Goal: Book appointment/travel/reservation

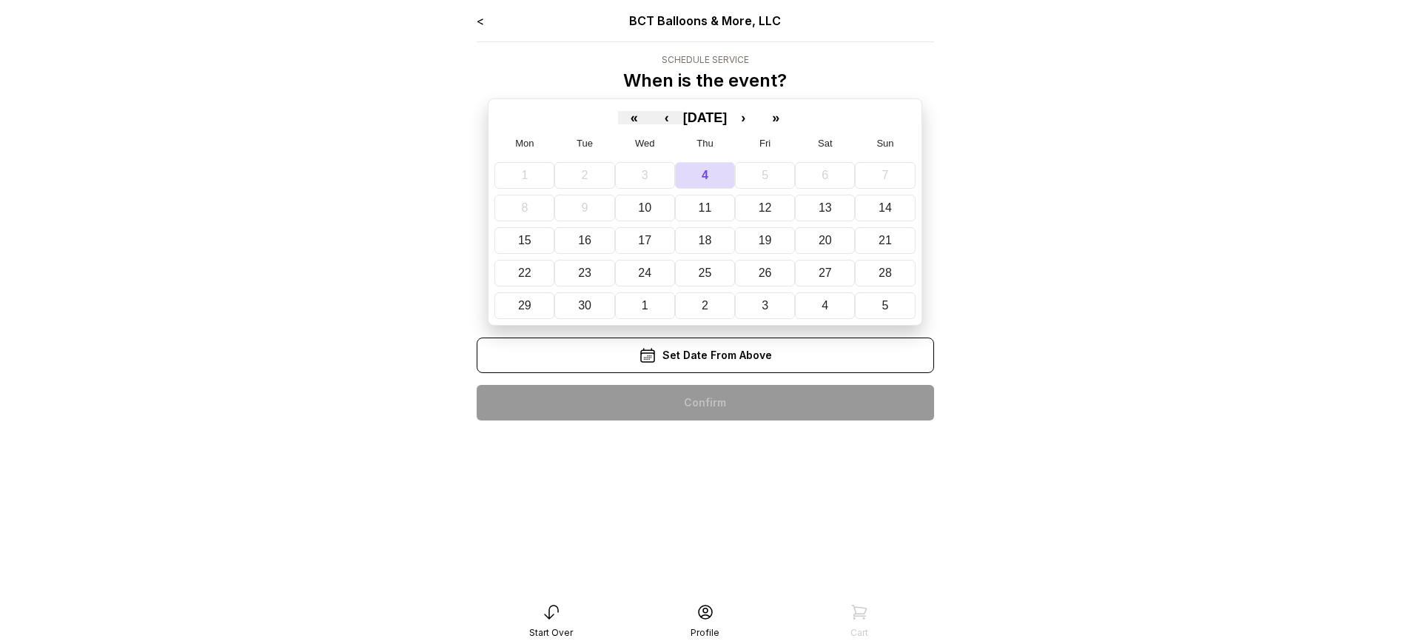
click at [704, 403] on div "< BCT Balloons & More, LLC Schedule Service When is the event? « ‹ [DATE] › » M…" at bounding box center [705, 222] width 457 height 420
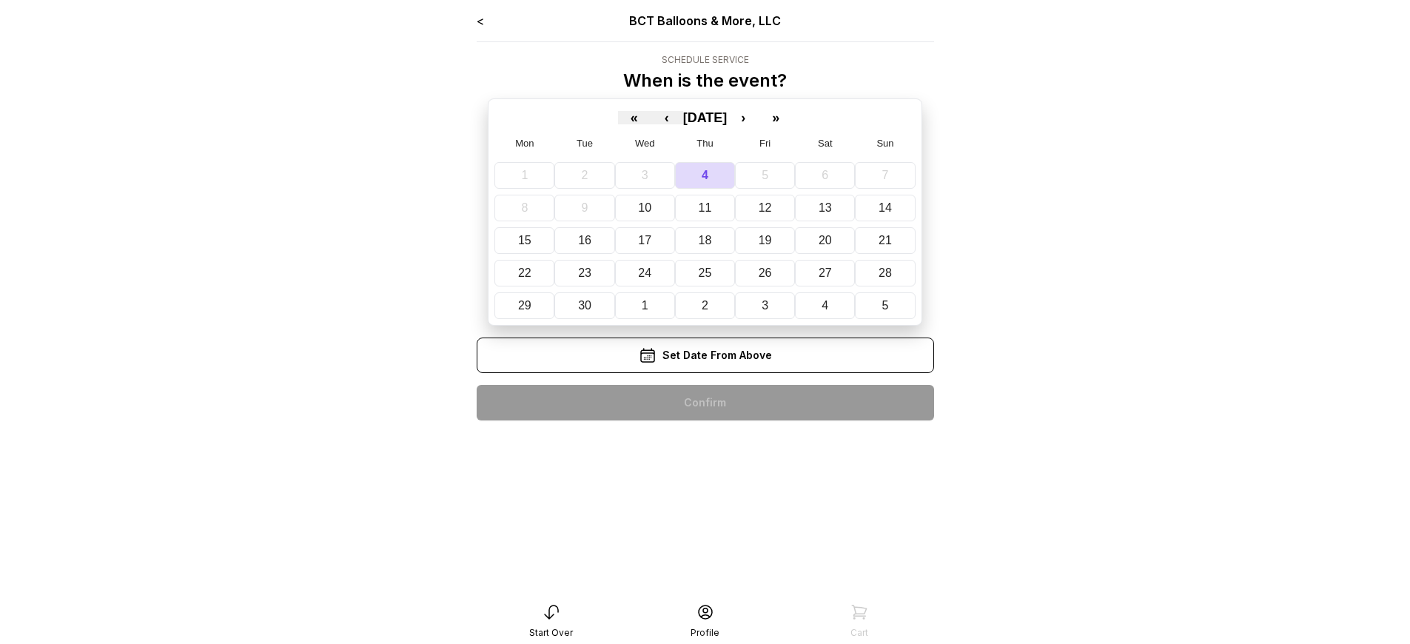
click at [704, 403] on div "< BCT Balloons & More, LLC Schedule Service When is the event? « ‹ [DATE] › » M…" at bounding box center [705, 222] width 457 height 420
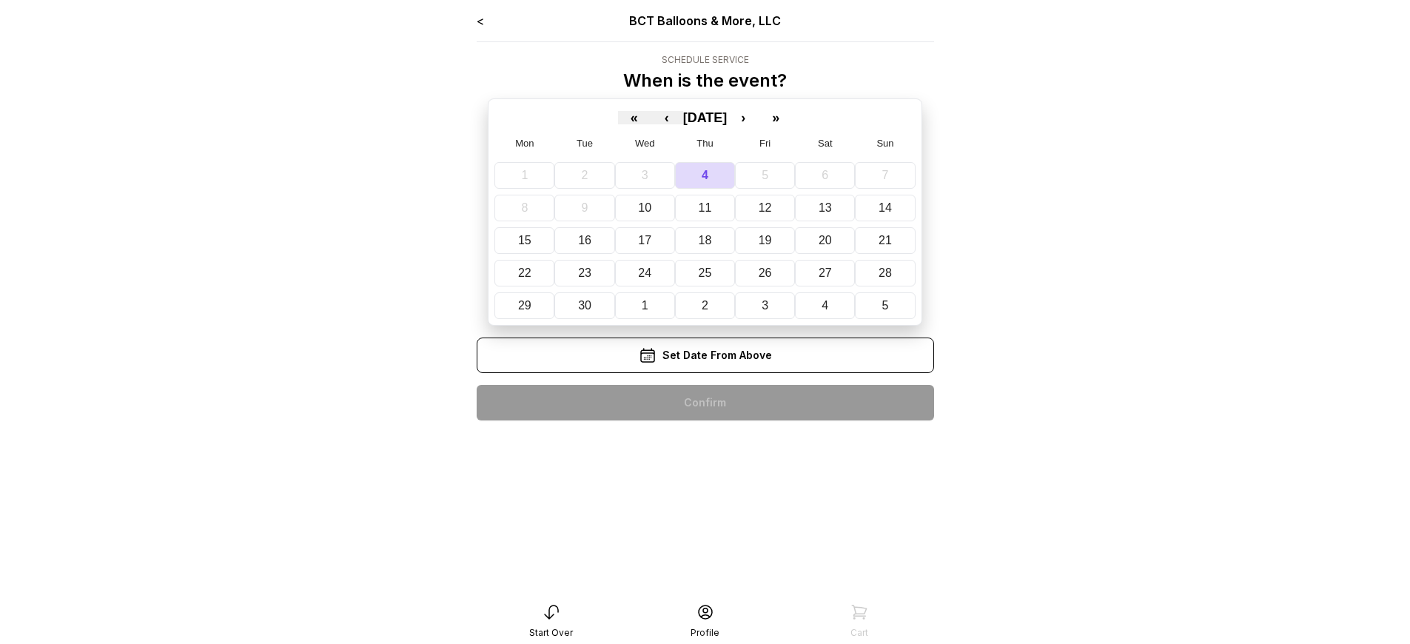
click at [704, 403] on div "< BCT Balloons & More, LLC Schedule Service When is the event? « ‹ [DATE] › » M…" at bounding box center [705, 222] width 457 height 420
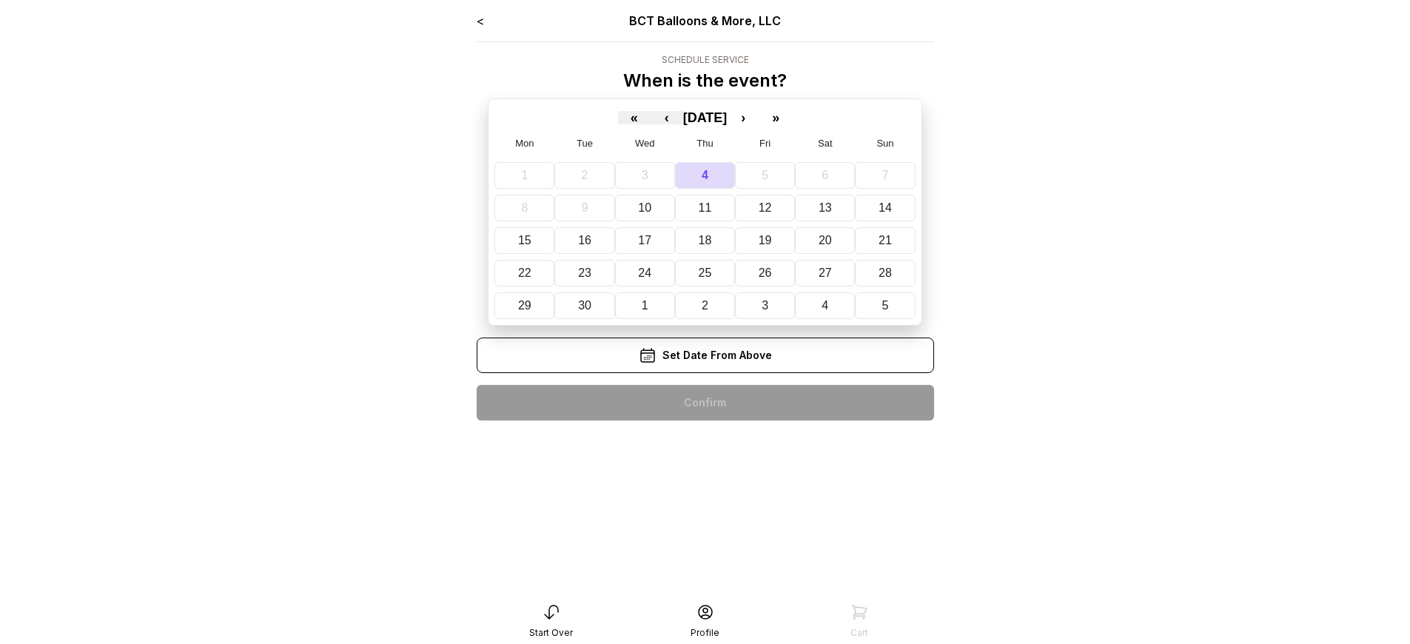
click at [704, 403] on div "< BCT Balloons & More, LLC Schedule Service When is the event? « ‹ [DATE] › » M…" at bounding box center [705, 222] width 457 height 420
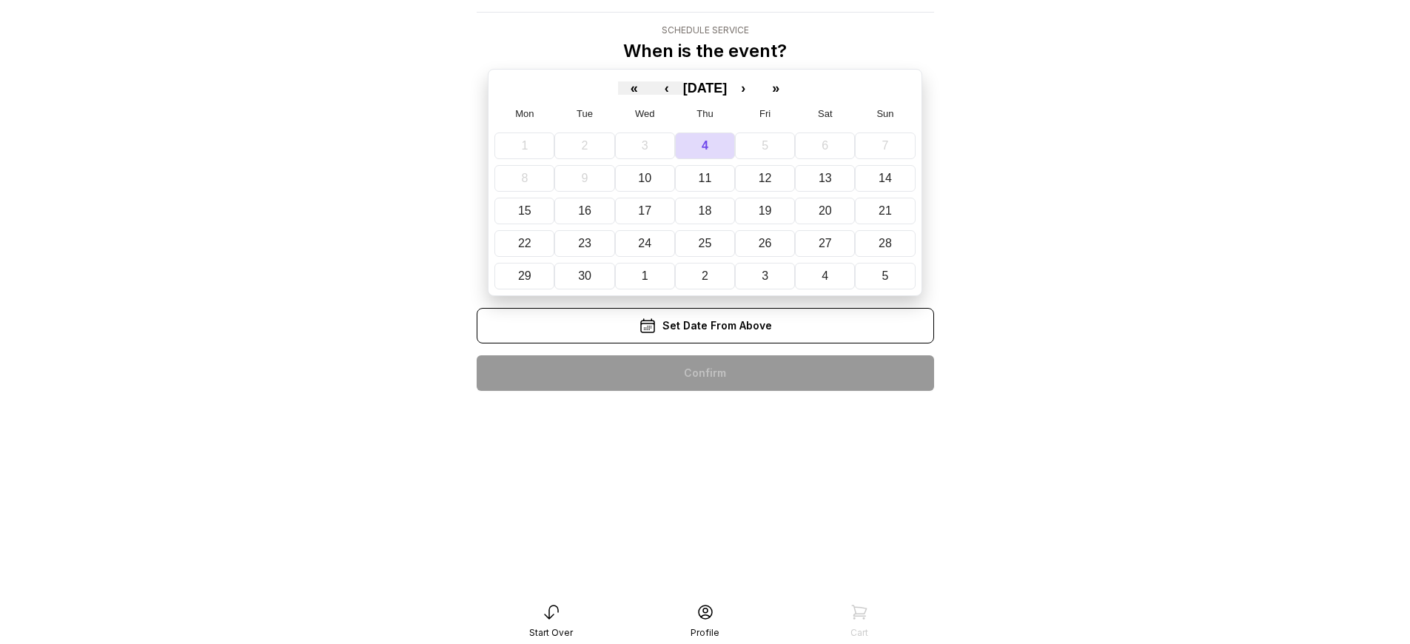
click at [704, 373] on div "< BCT Balloons & More, LLC Schedule Service When is the event? « ‹ [DATE] › » M…" at bounding box center [705, 192] width 457 height 420
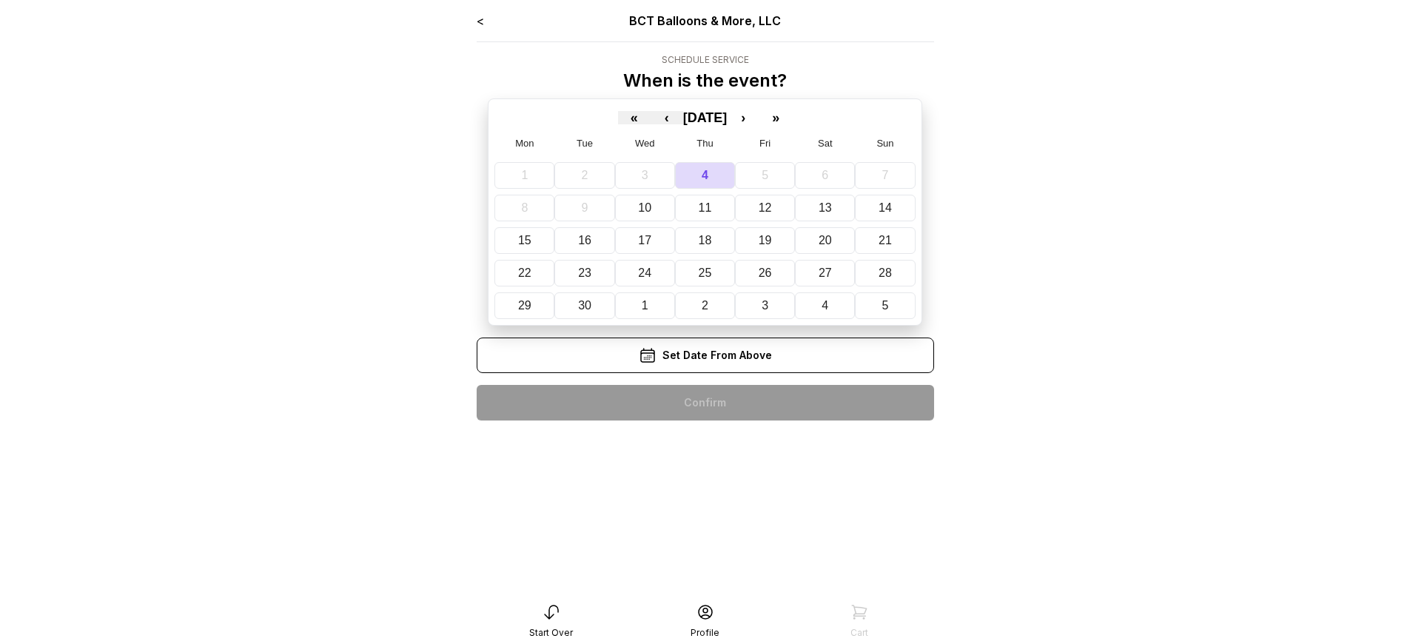
scroll to position [30, 0]
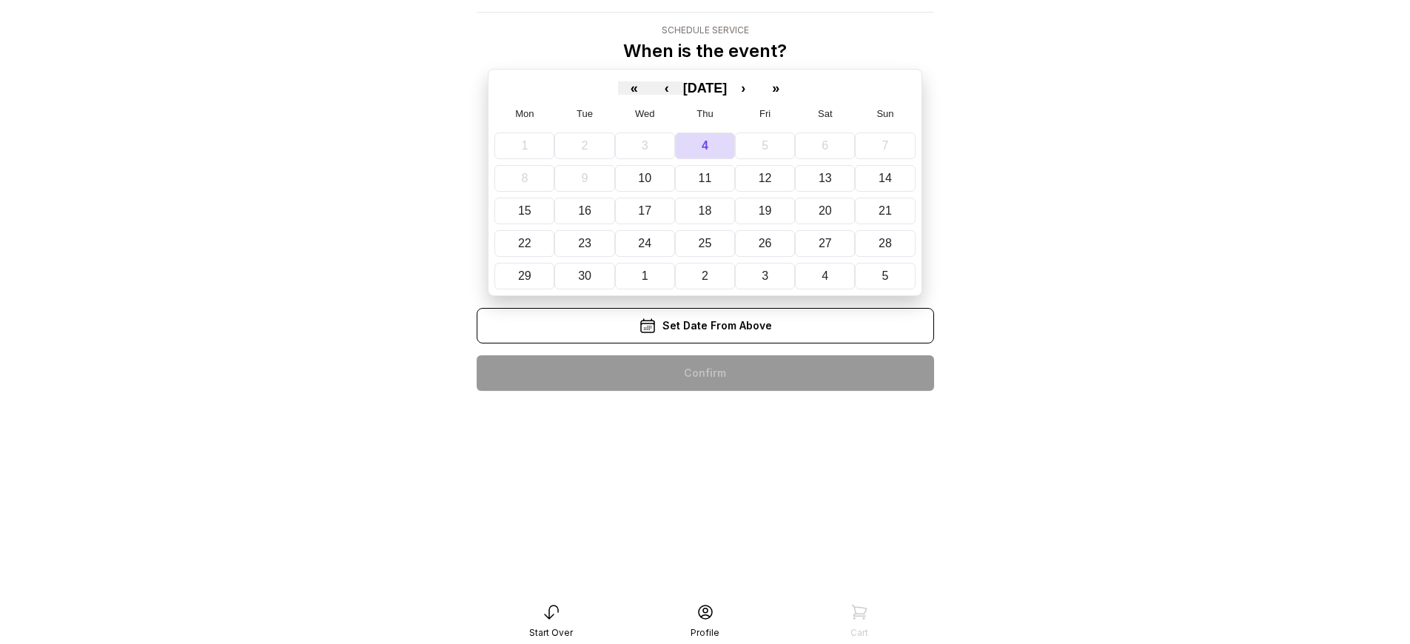
click at [704, 373] on div "< BCT Balloons & More, LLC Schedule Service When is the event? « ‹ [DATE] › » M…" at bounding box center [705, 192] width 457 height 420
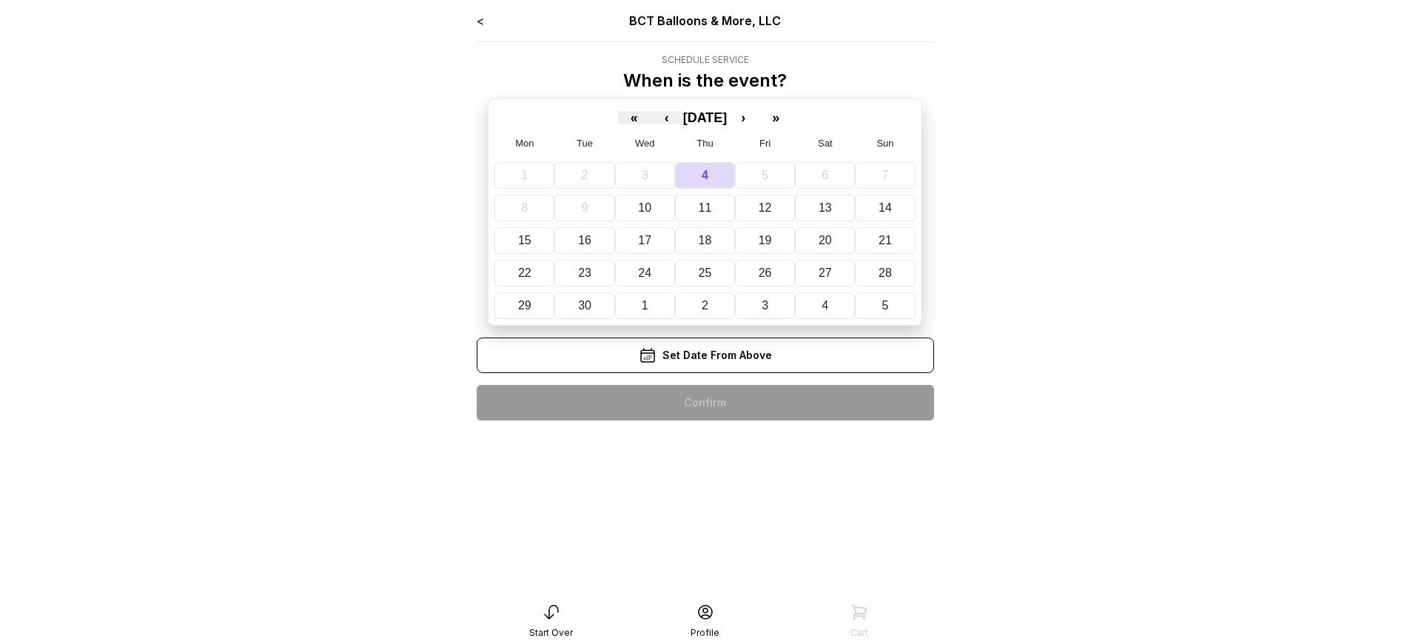
scroll to position [30, 0]
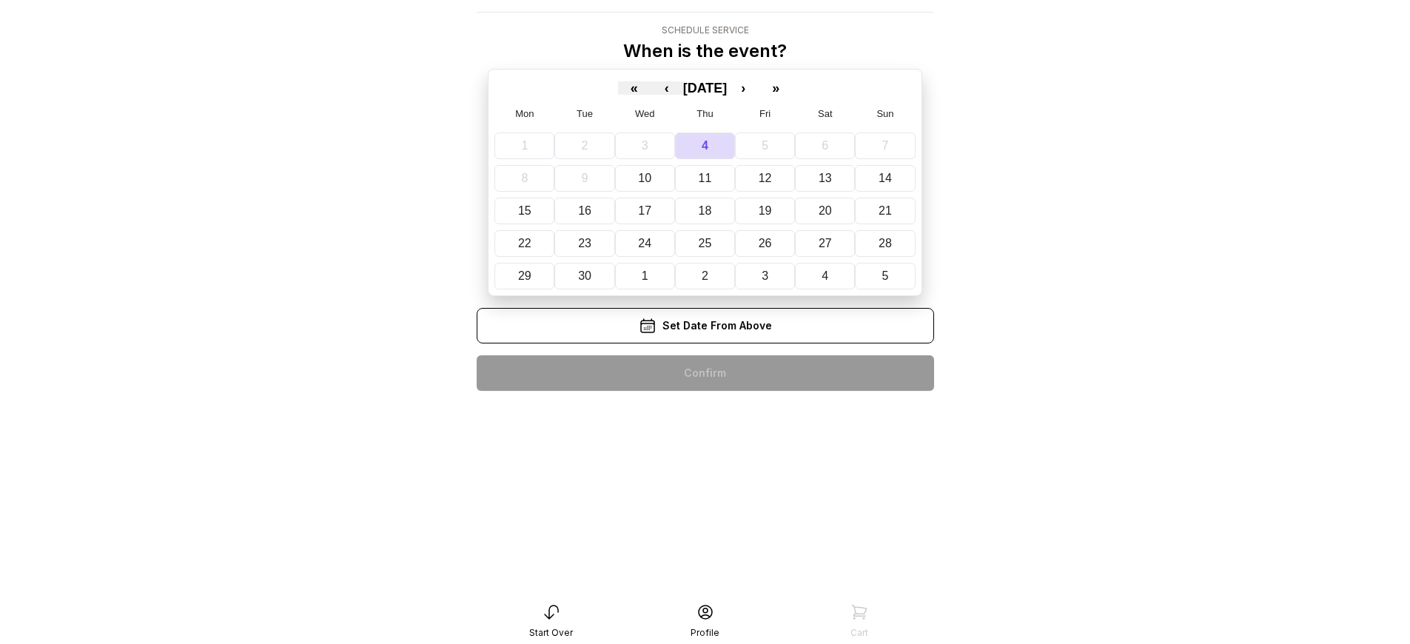
click at [704, 373] on div "< BCT Balloons & More, LLC Schedule Service When is the event? « ‹ [DATE] › » M…" at bounding box center [705, 192] width 457 height 420
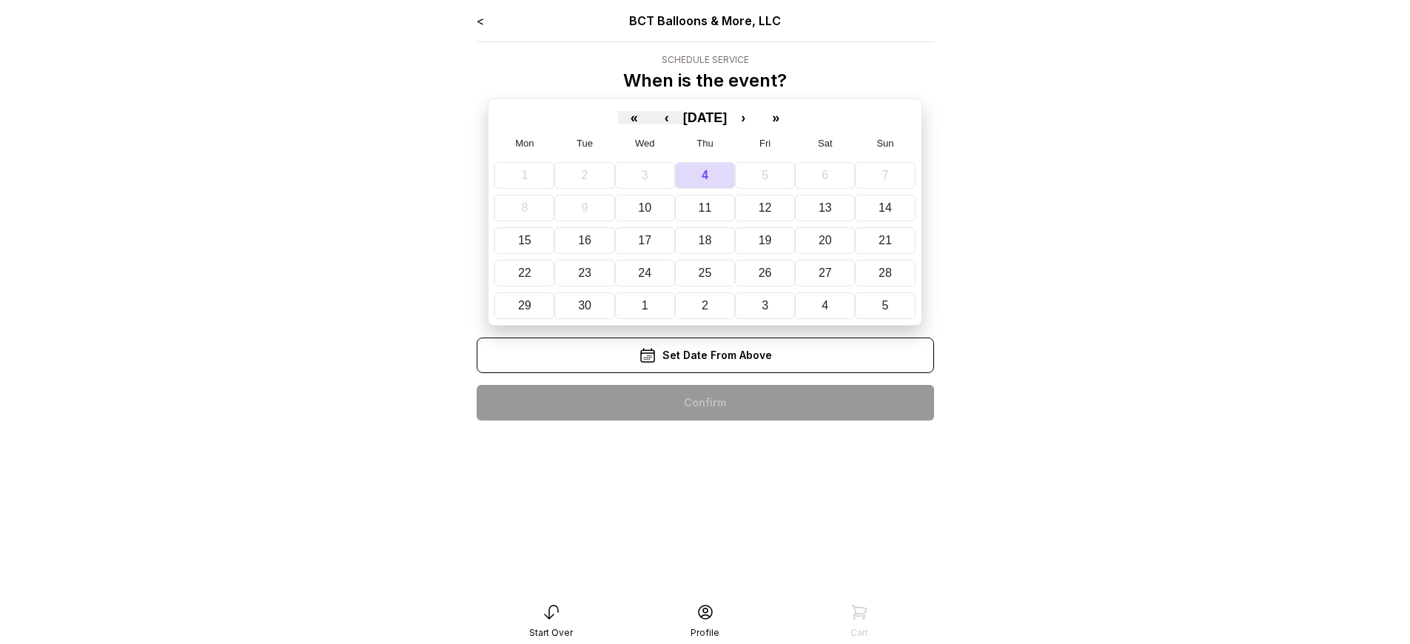
click at [704, 403] on div "< BCT Balloons & More, LLC Schedule Service When is the event? « ‹ [DATE] › » M…" at bounding box center [705, 222] width 457 height 420
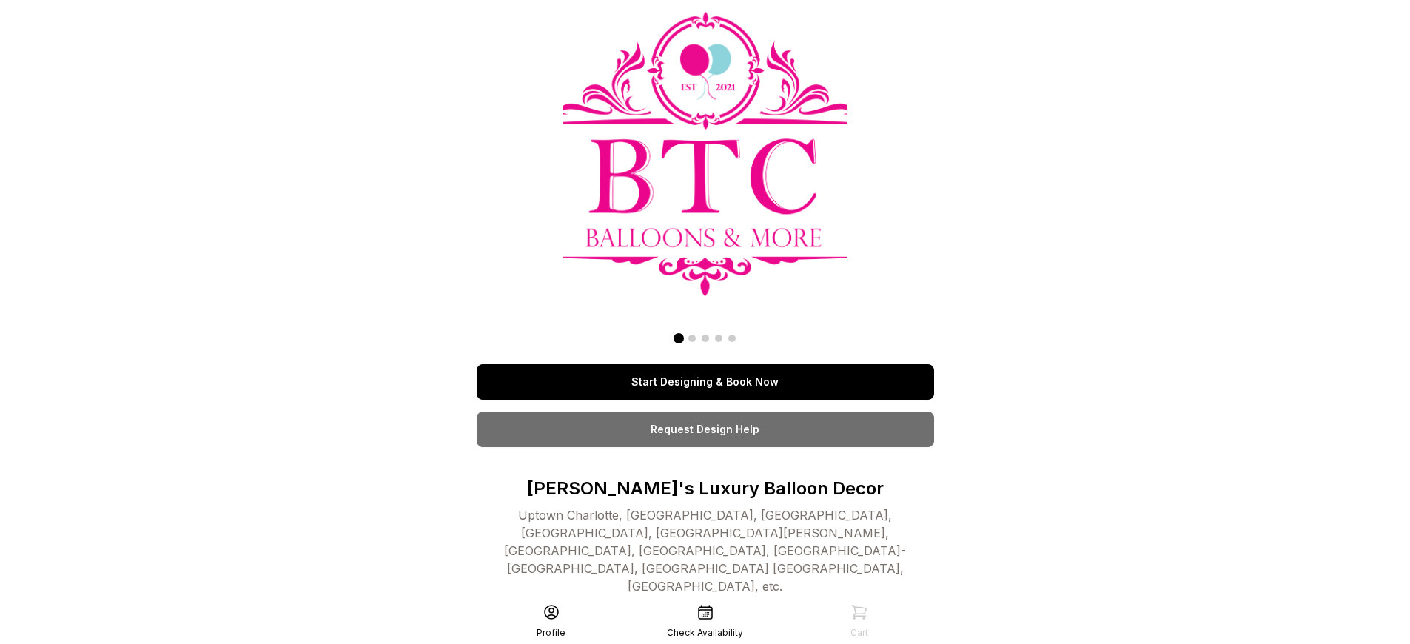
click at [704, 364] on link "Start Designing & Book Now" at bounding box center [705, 382] width 457 height 36
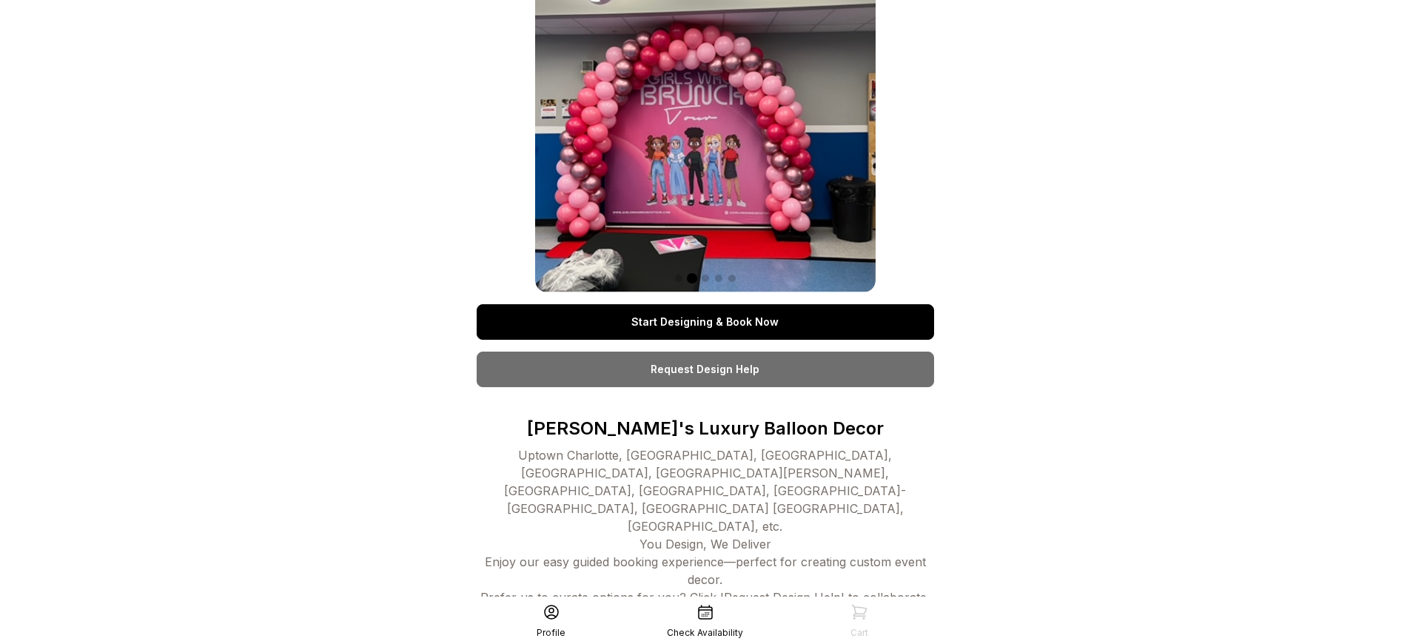
scroll to position [60, 0]
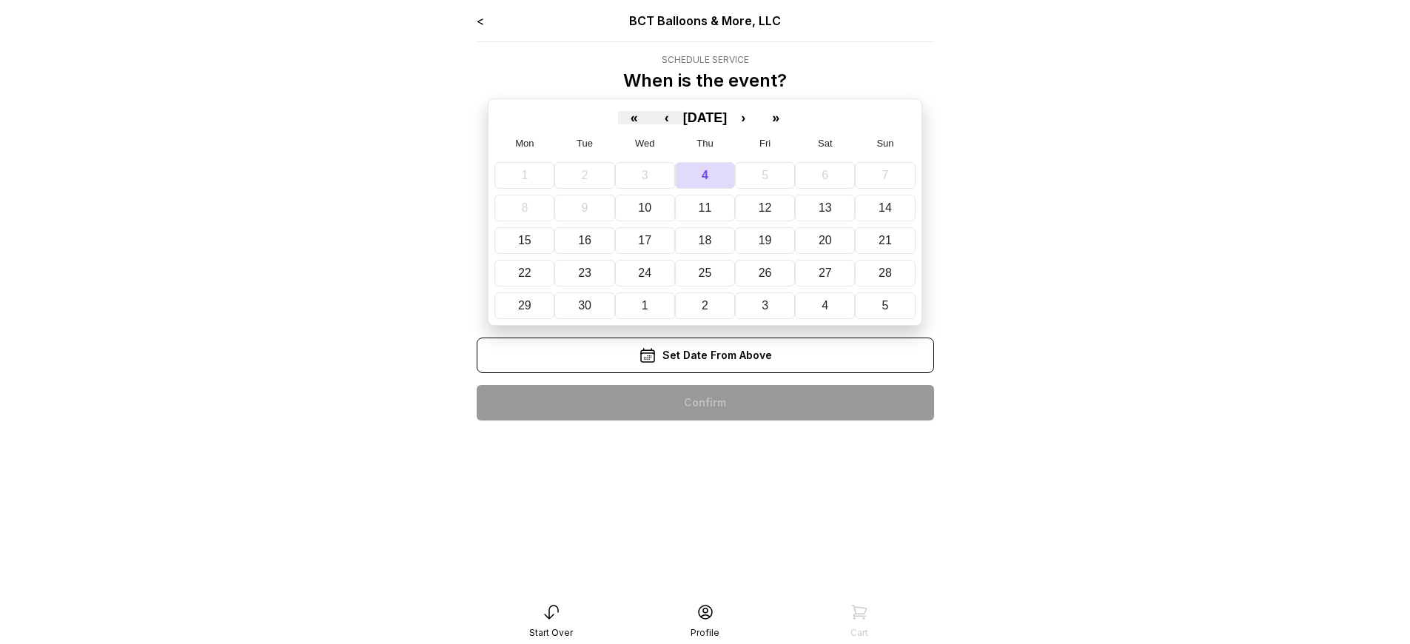
click at [704, 403] on div "< BCT Balloons & More, LLC Schedule Service When is the event? « ‹ [DATE] › » M…" at bounding box center [705, 222] width 457 height 420
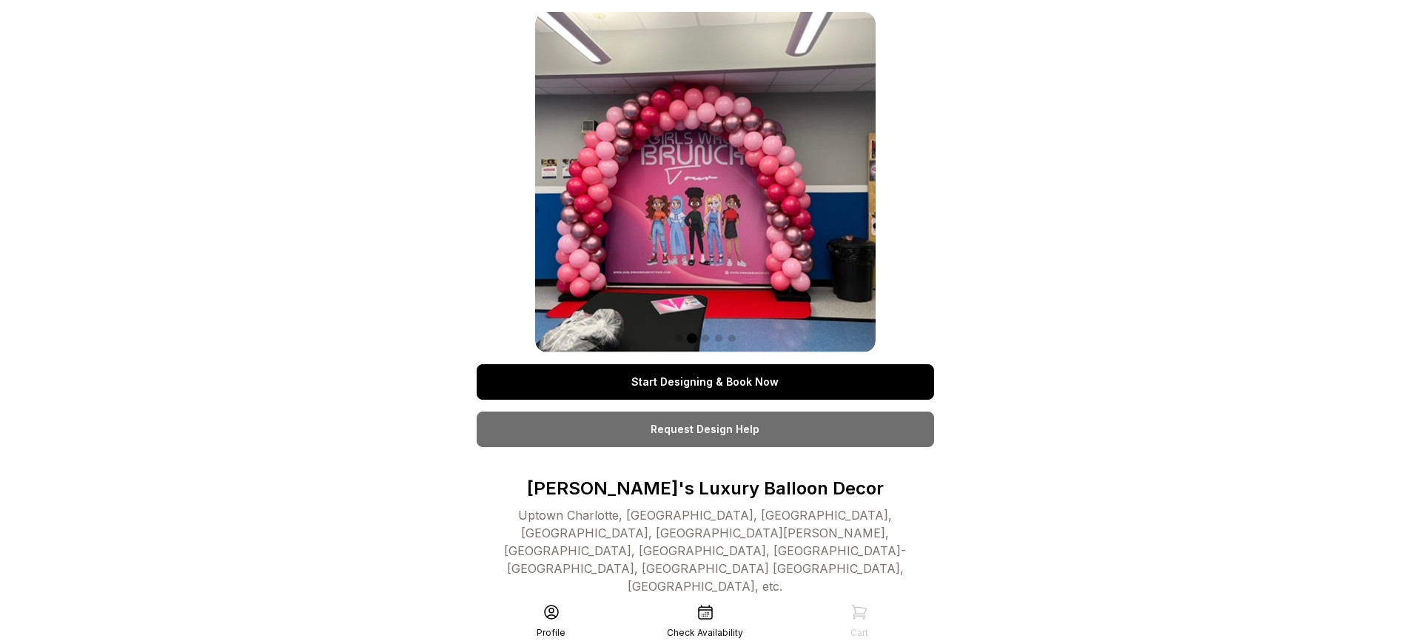
click at [704, 382] on link "Start Designing & Book Now" at bounding box center [705, 382] width 457 height 36
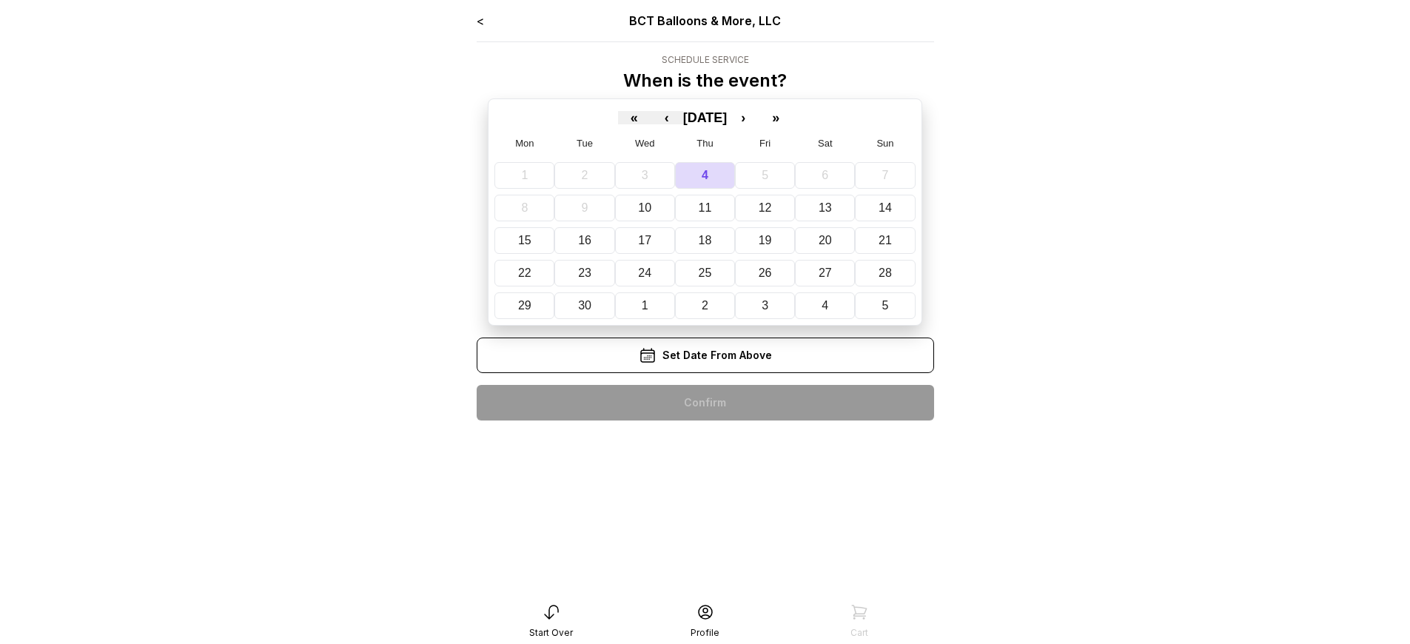
scroll to position [30, 0]
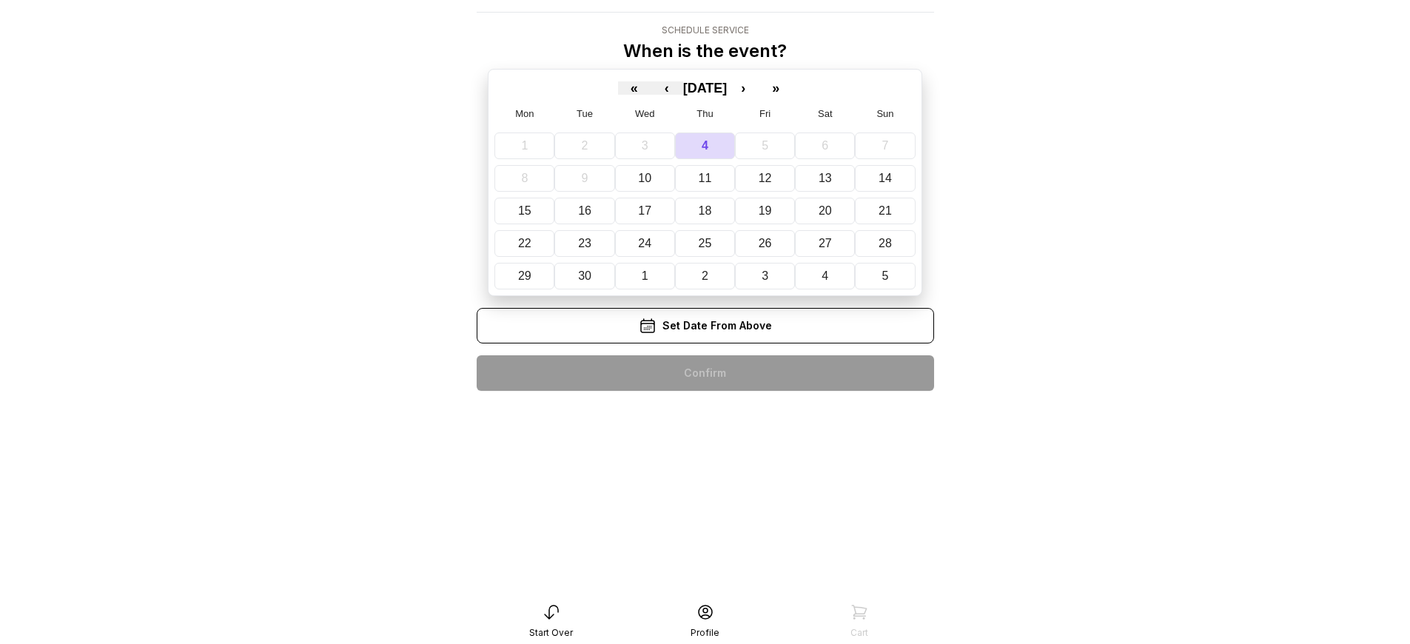
click at [704, 373] on div "< BCT Balloons & More, LLC Schedule Service When is the event? « ‹ [DATE] › » M…" at bounding box center [705, 192] width 457 height 420
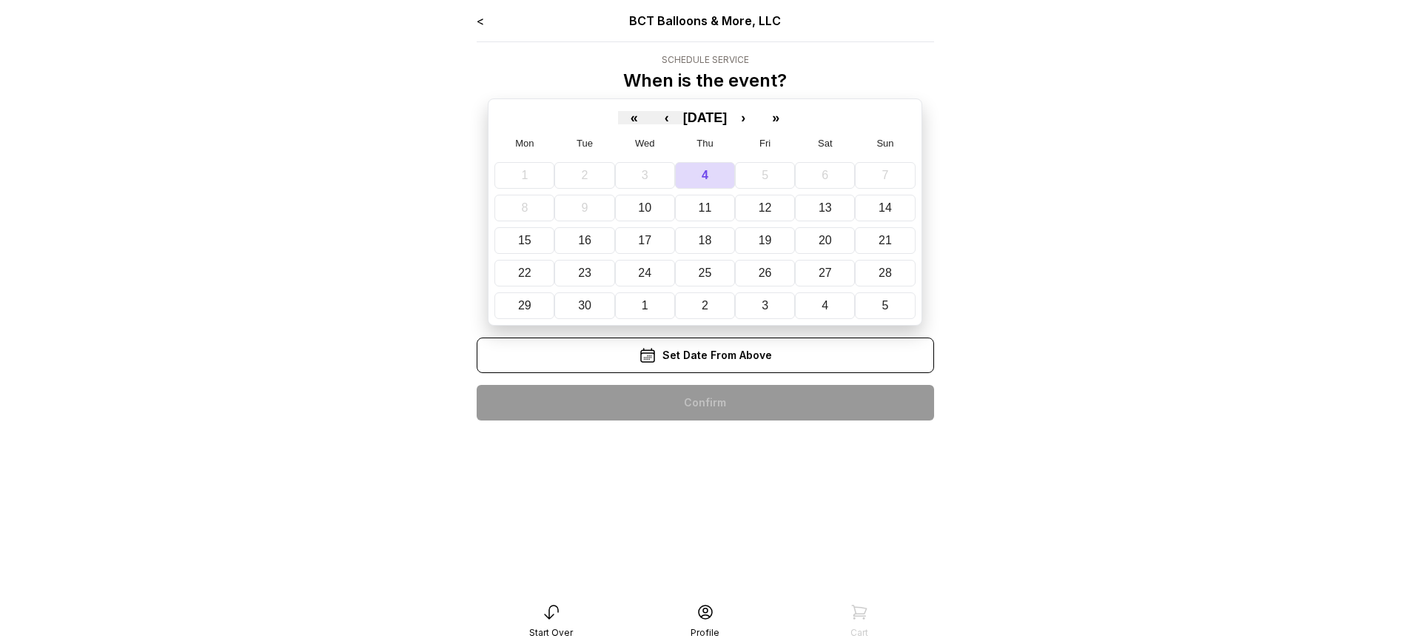
click at [704, 403] on div "< BCT Balloons & More, LLC Schedule Service When is the event? « ‹ [DATE] › » M…" at bounding box center [705, 222] width 457 height 420
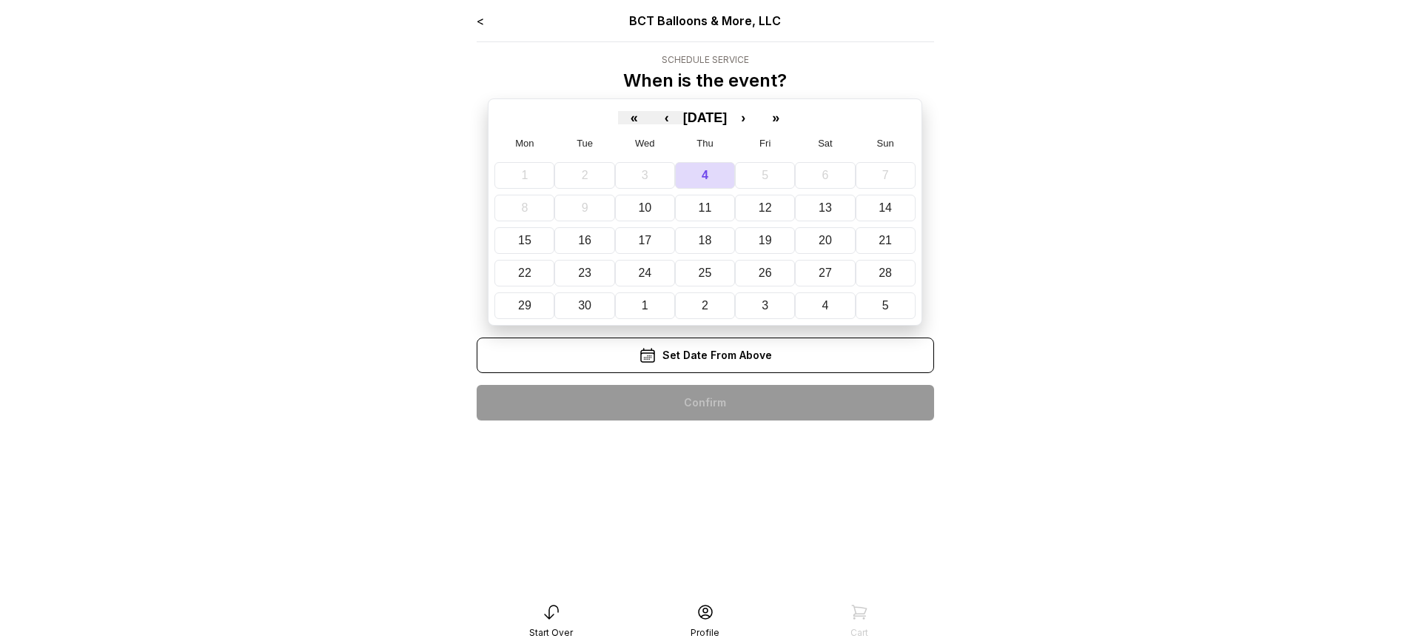
click at [704, 403] on div "< BCT Balloons & More, LLC Schedule Service When is the event? « ‹ [DATE] › » M…" at bounding box center [705, 222] width 457 height 420
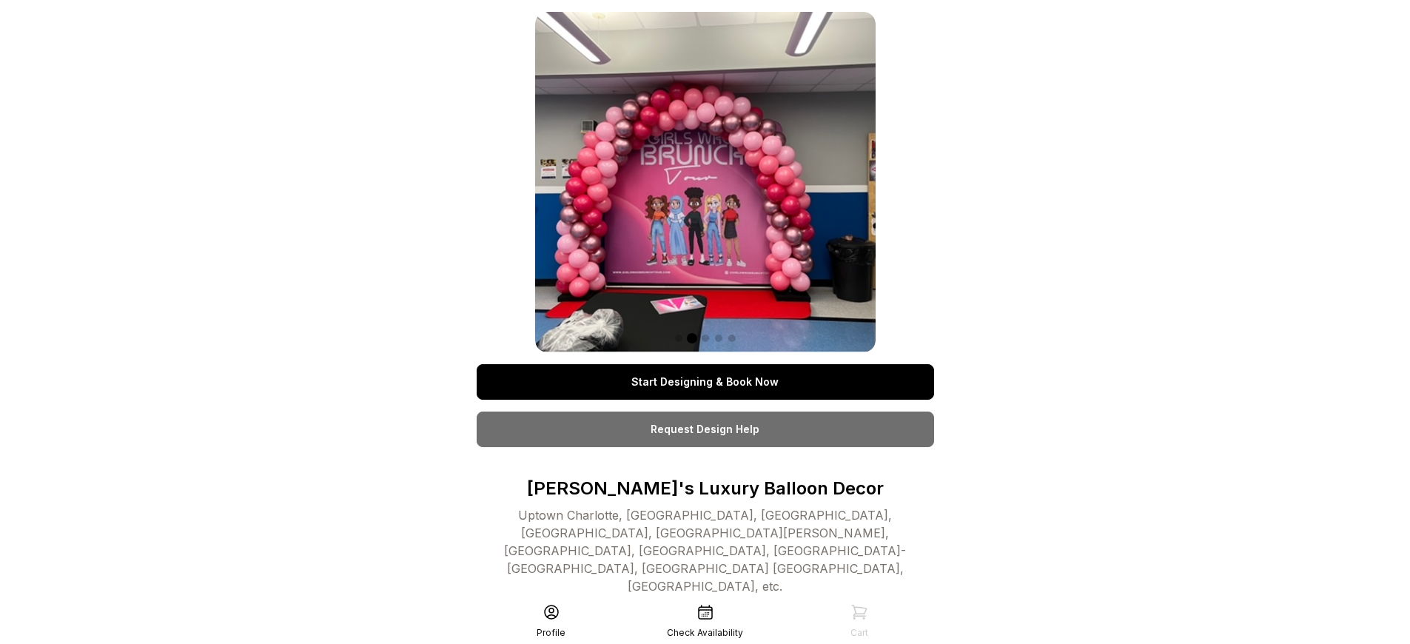
click at [704, 382] on link "Start Designing & Book Now" at bounding box center [705, 382] width 457 height 36
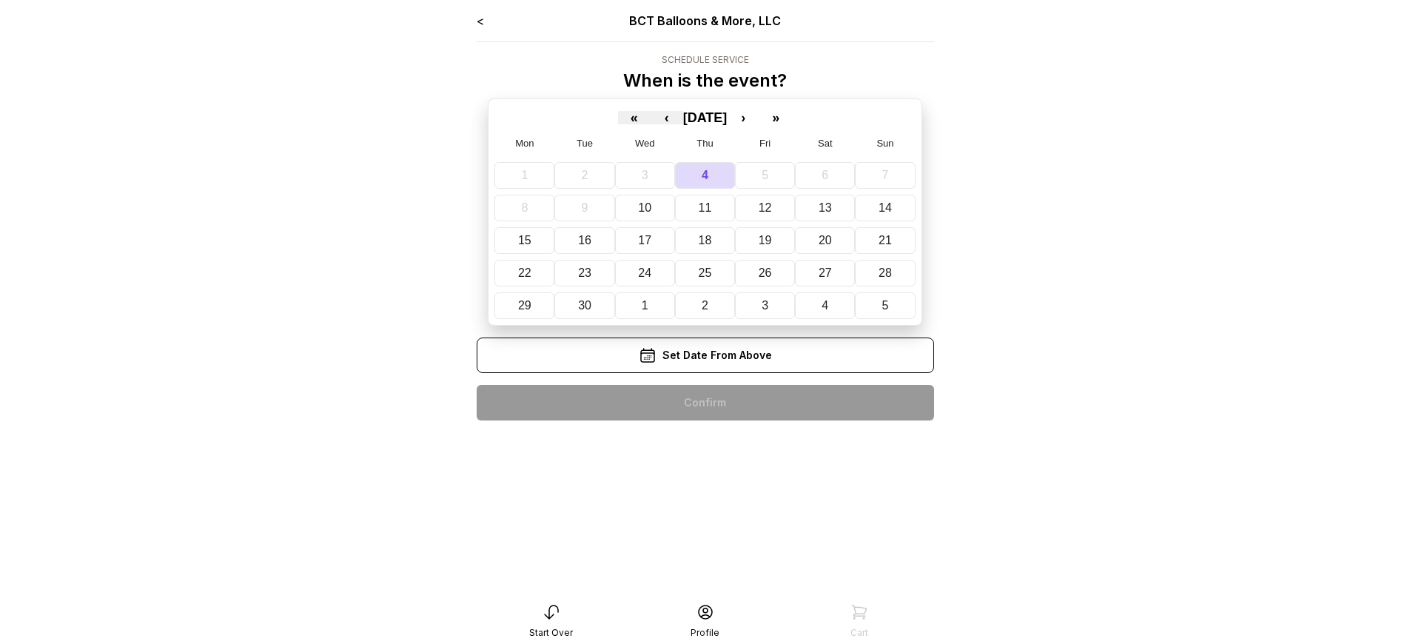
click at [704, 403] on div "< BCT Balloons & More, LLC Schedule Service When is the event? « ‹ [DATE] › » M…" at bounding box center [705, 222] width 457 height 420
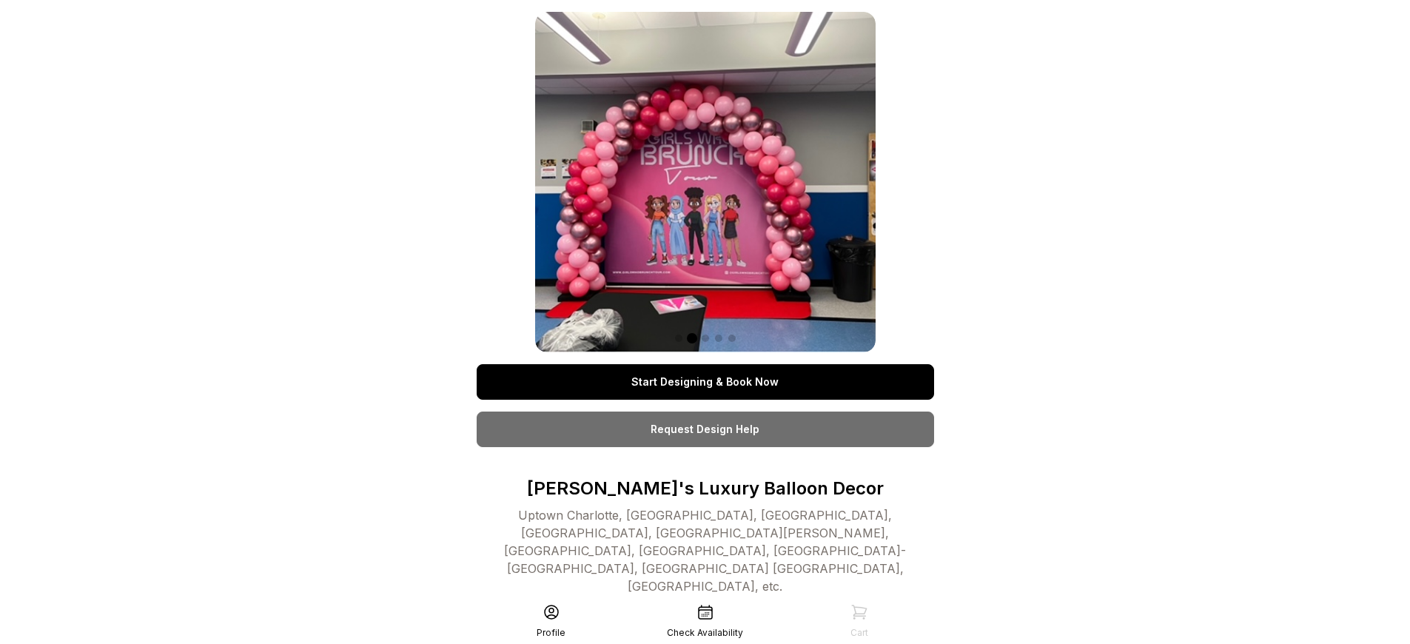
click at [704, 382] on link "Start Designing & Book Now" at bounding box center [705, 382] width 457 height 36
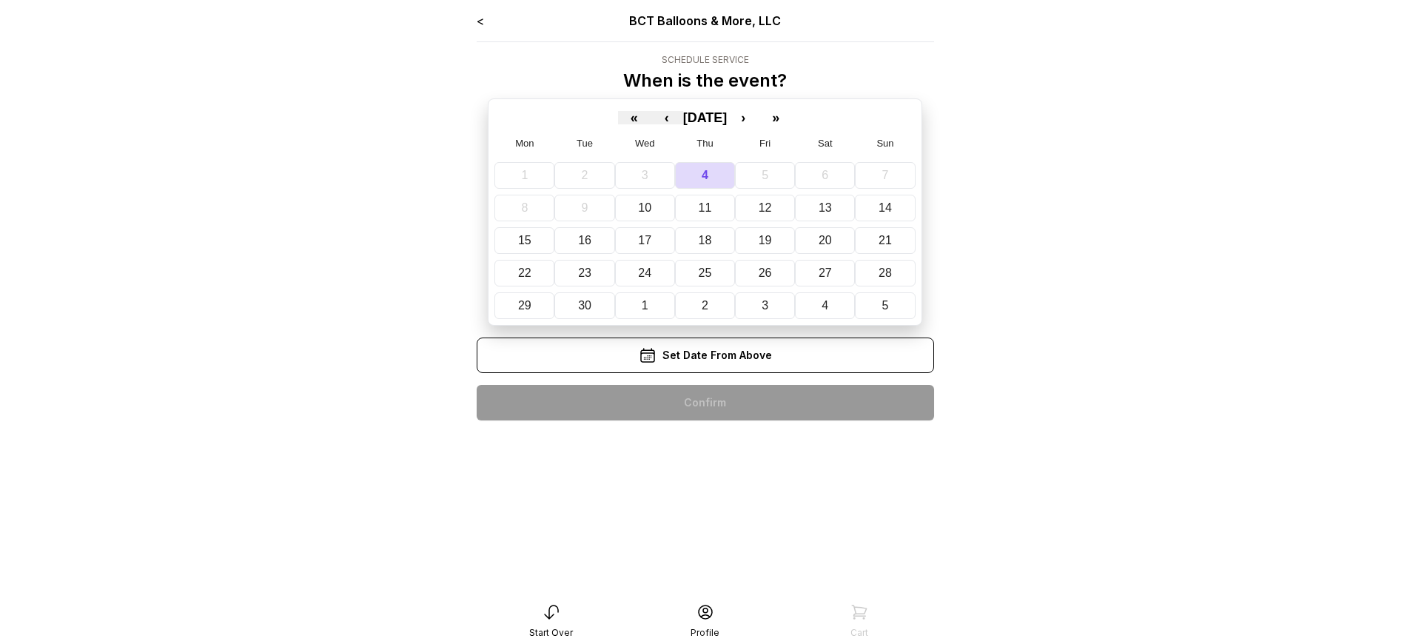
click at [704, 403] on div "< BCT Balloons & More, LLC Schedule Service When is the event? « ‹ [DATE] › » M…" at bounding box center [705, 222] width 457 height 420
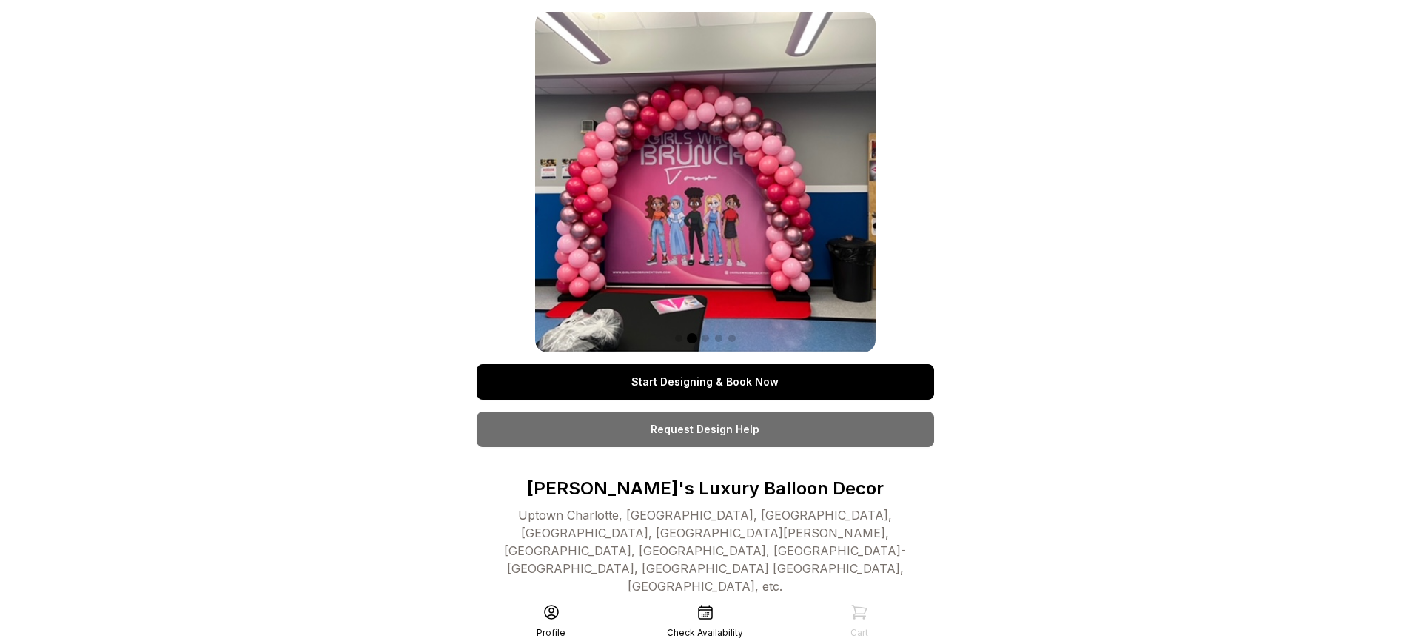
click at [704, 382] on link "Start Designing & Book Now" at bounding box center [705, 382] width 457 height 36
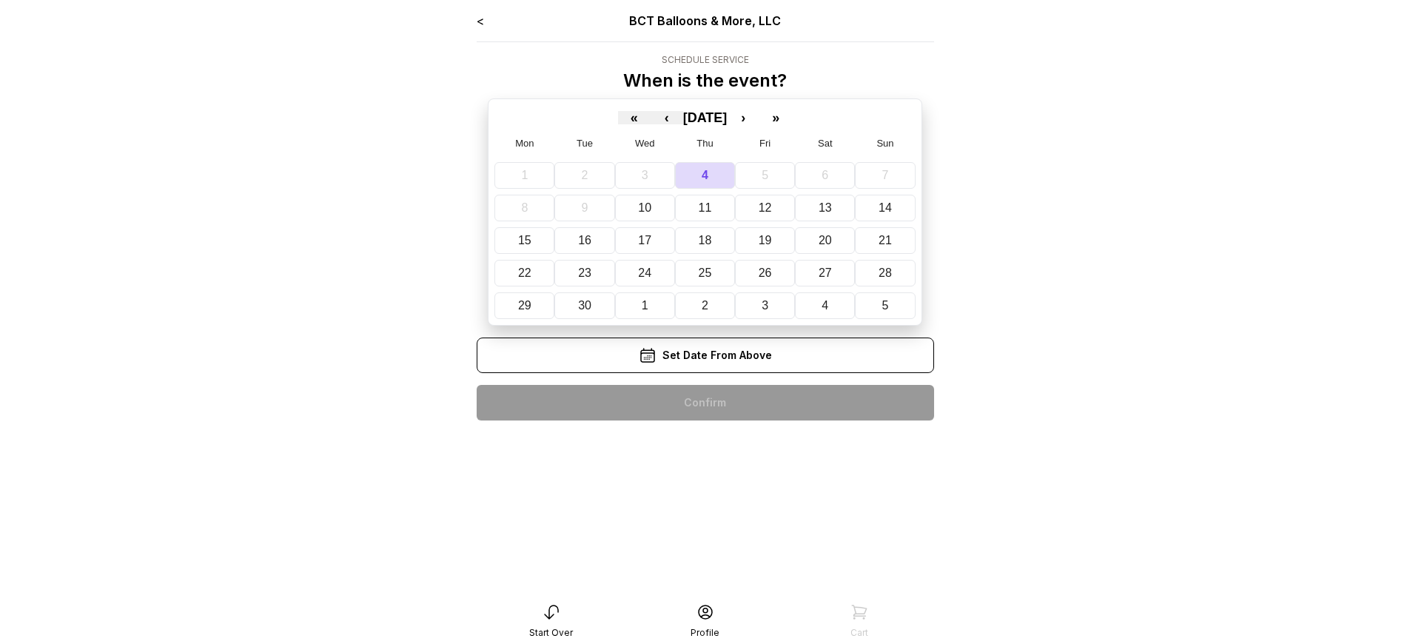
click at [704, 403] on div "< BCT Balloons & More, LLC Schedule Service When is the event? « ‹ [DATE] › » M…" at bounding box center [705, 222] width 457 height 420
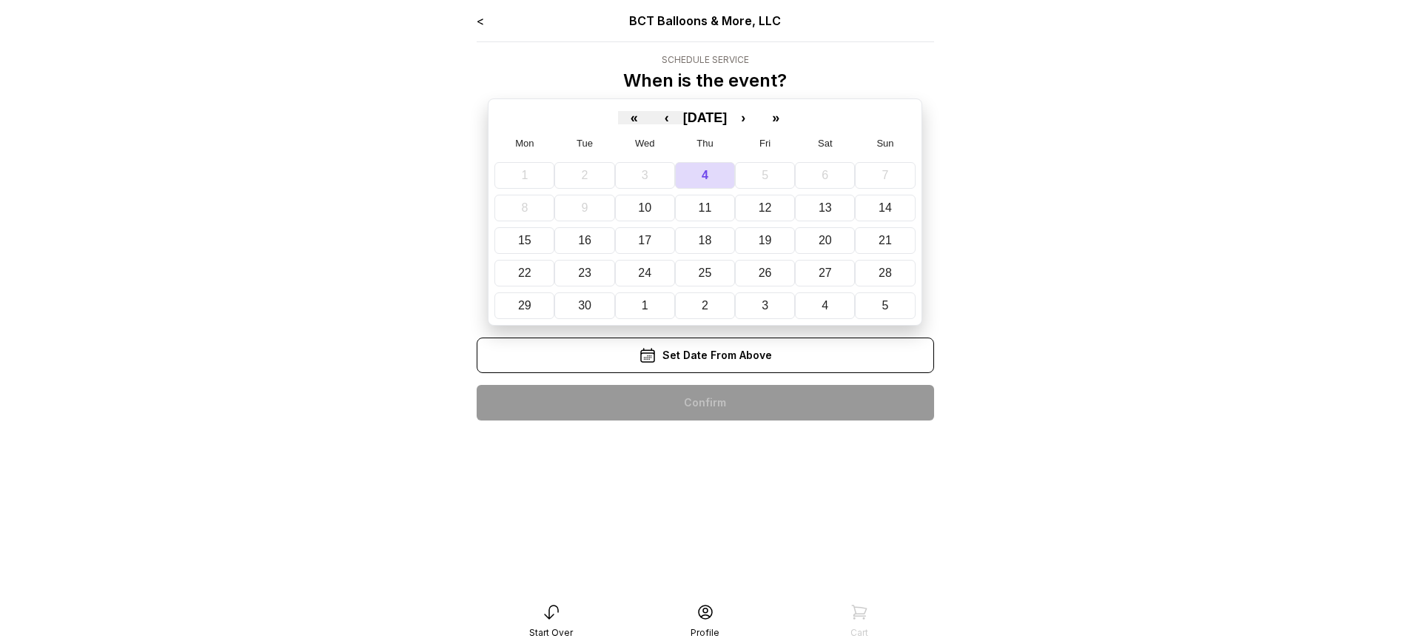
click at [704, 403] on div "< BCT Balloons & More, LLC Schedule Service When is the event? « ‹ [DATE] › » M…" at bounding box center [705, 222] width 457 height 420
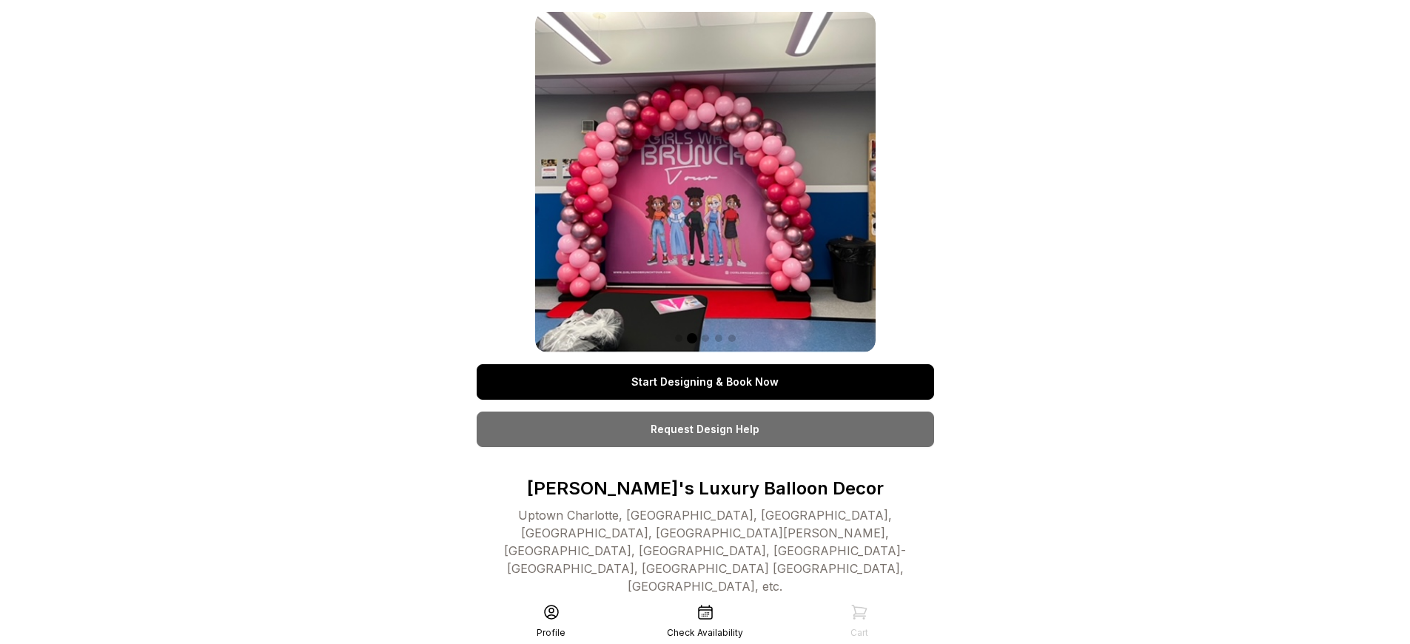
click at [704, 382] on link "Start Designing & Book Now" at bounding box center [705, 382] width 457 height 36
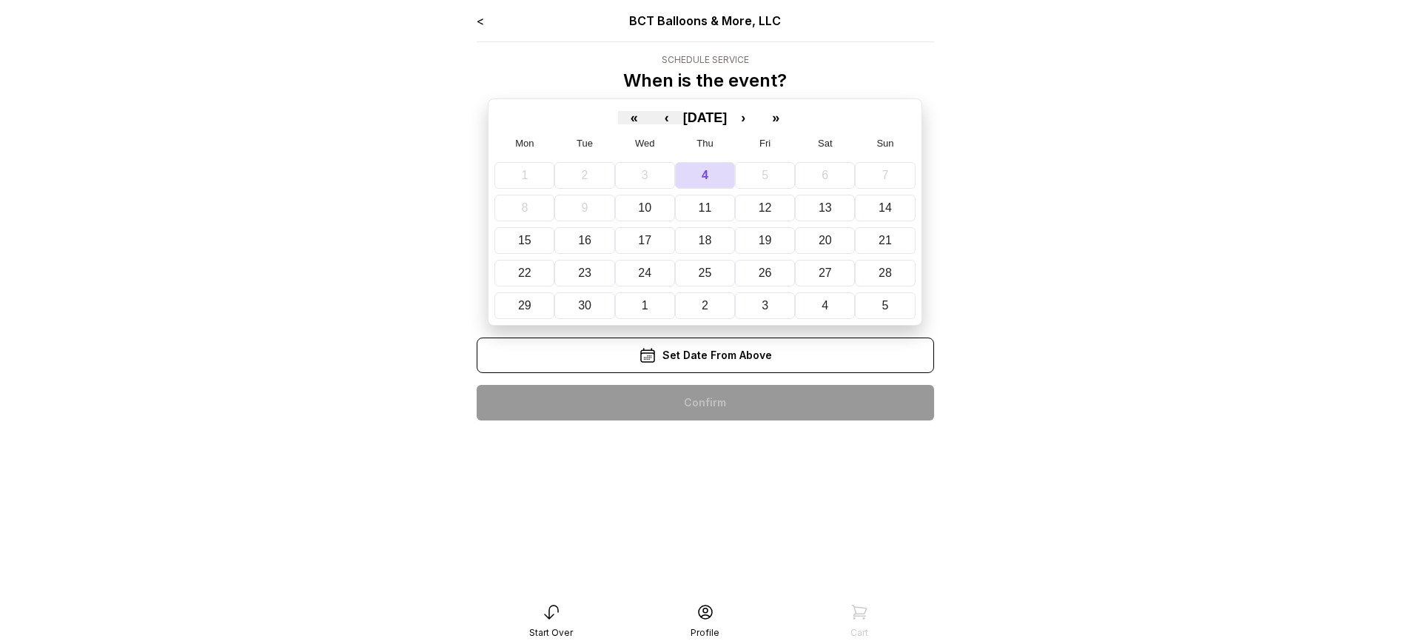
scroll to position [30, 0]
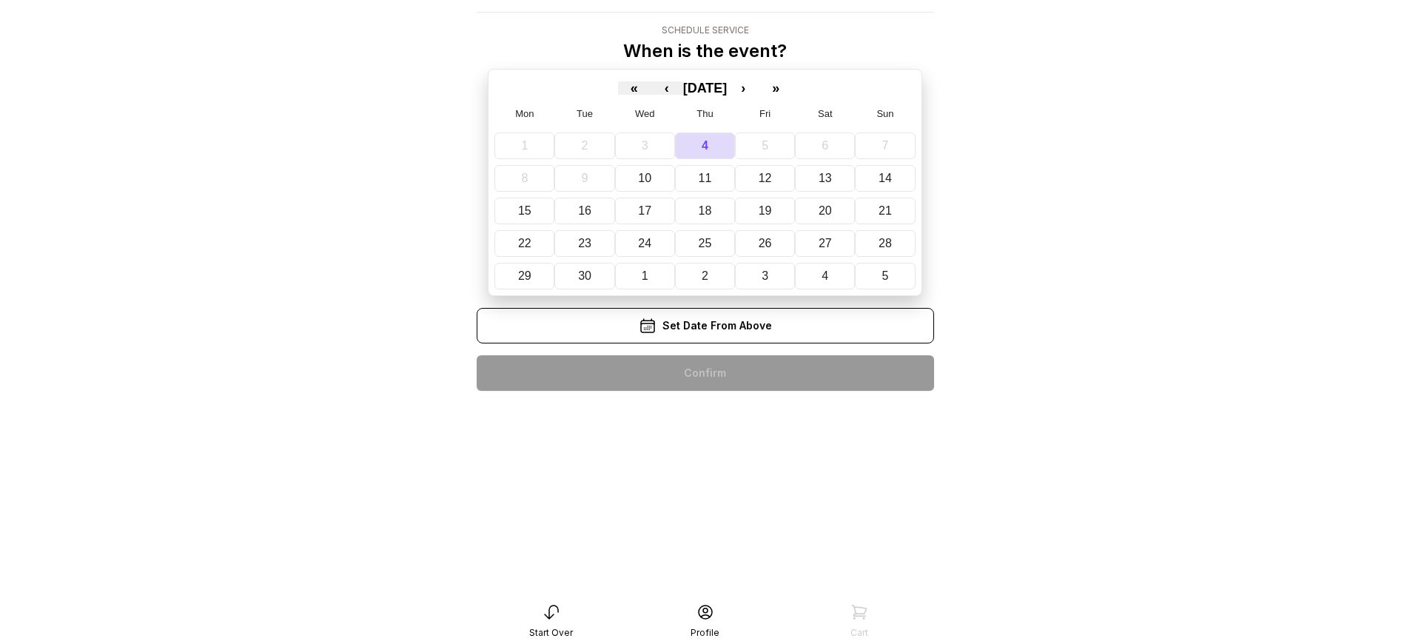
click at [704, 373] on div "< BCT Balloons & More, LLC Schedule Service When is the event? « ‹ [DATE] › » M…" at bounding box center [705, 192] width 457 height 420
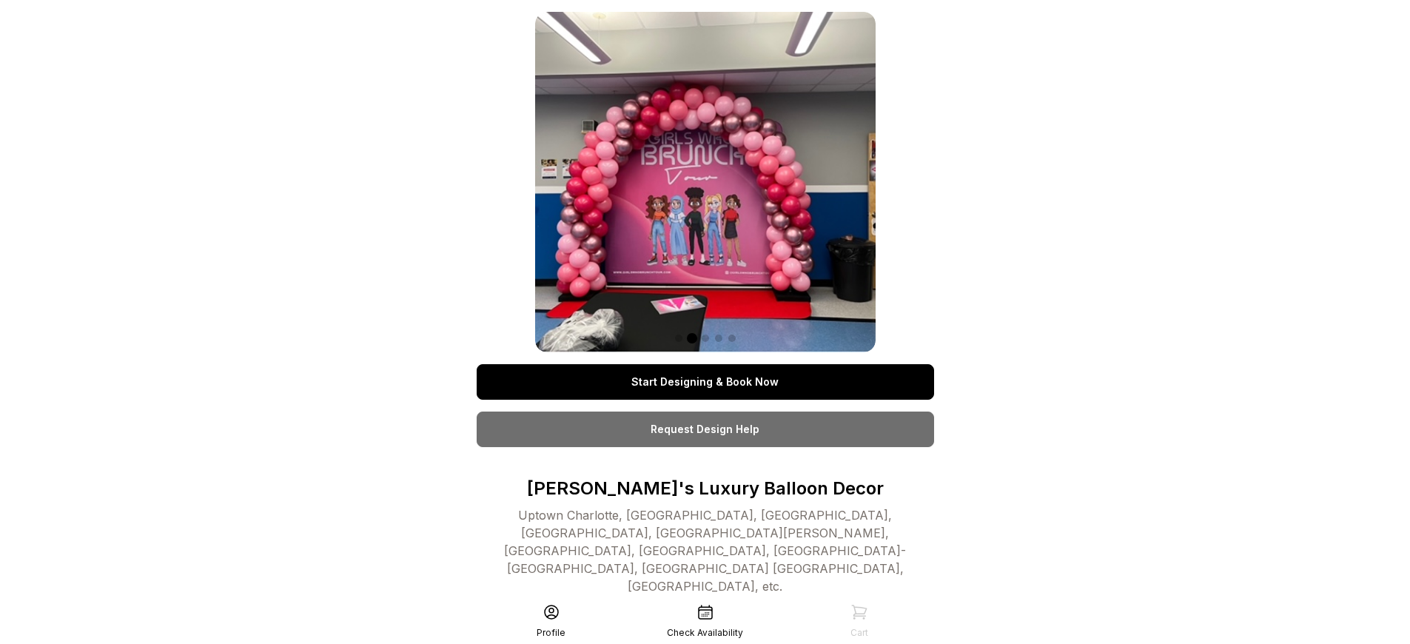
click at [704, 382] on link "Start Designing & Book Now" at bounding box center [705, 382] width 457 height 36
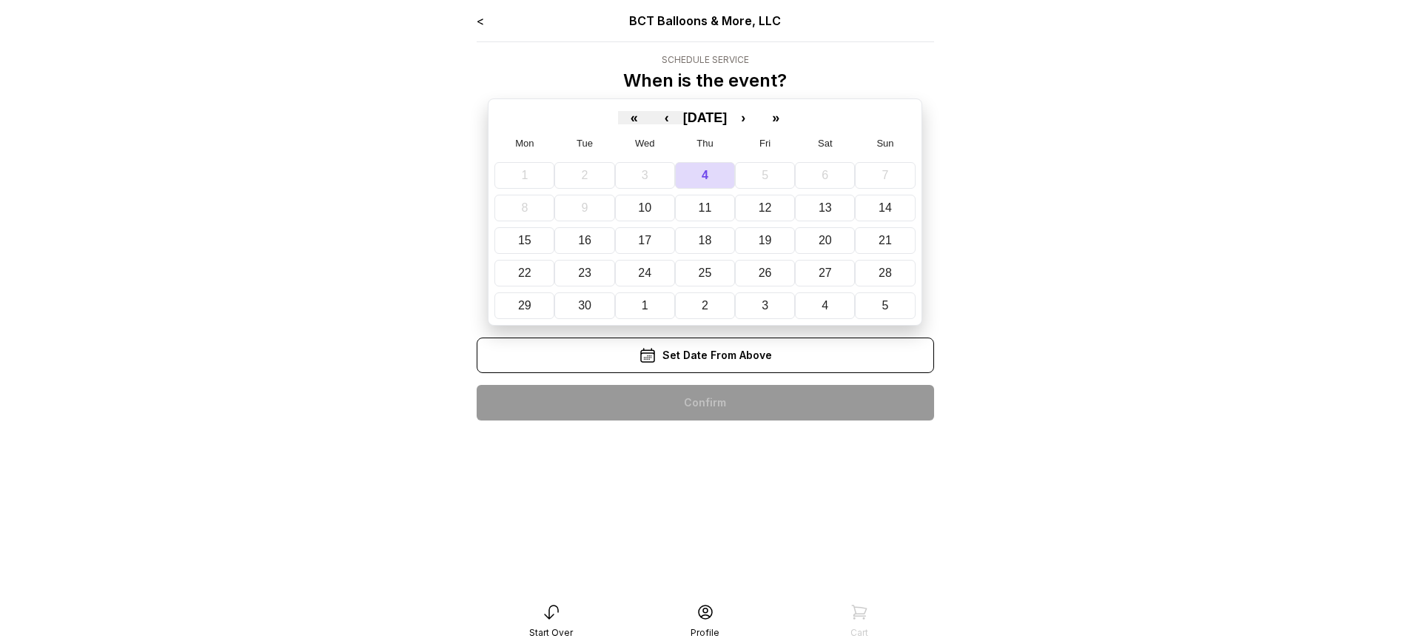
scroll to position [30, 0]
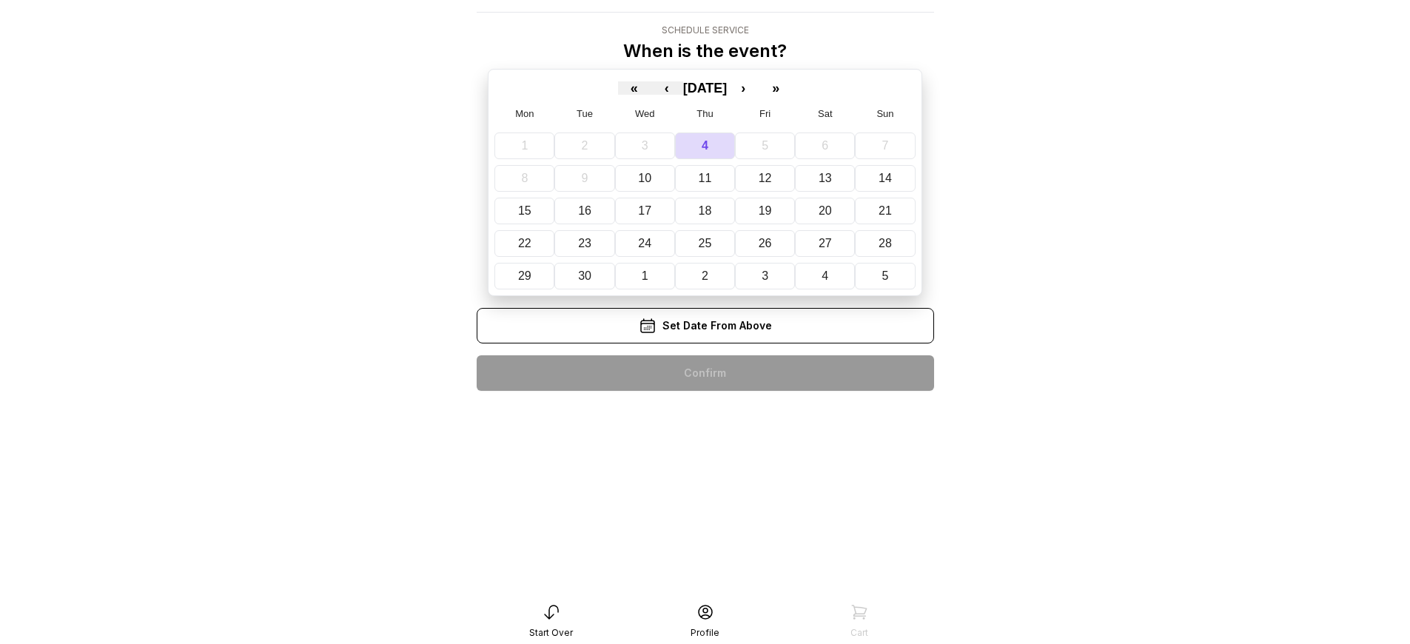
click at [704, 403] on div "< BCT Balloons & More, LLC Schedule Service When is the event? « ‹ [DATE] › » M…" at bounding box center [705, 192] width 457 height 420
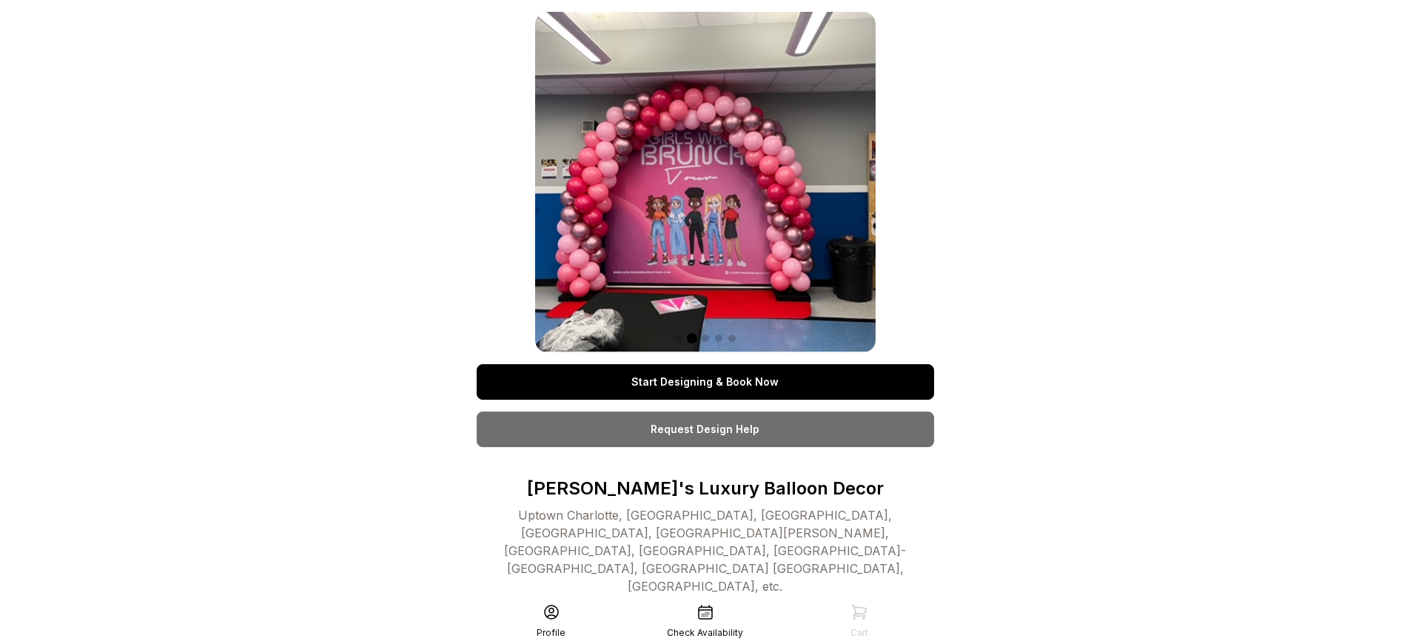
click at [704, 382] on link "Start Designing & Book Now" at bounding box center [705, 382] width 457 height 36
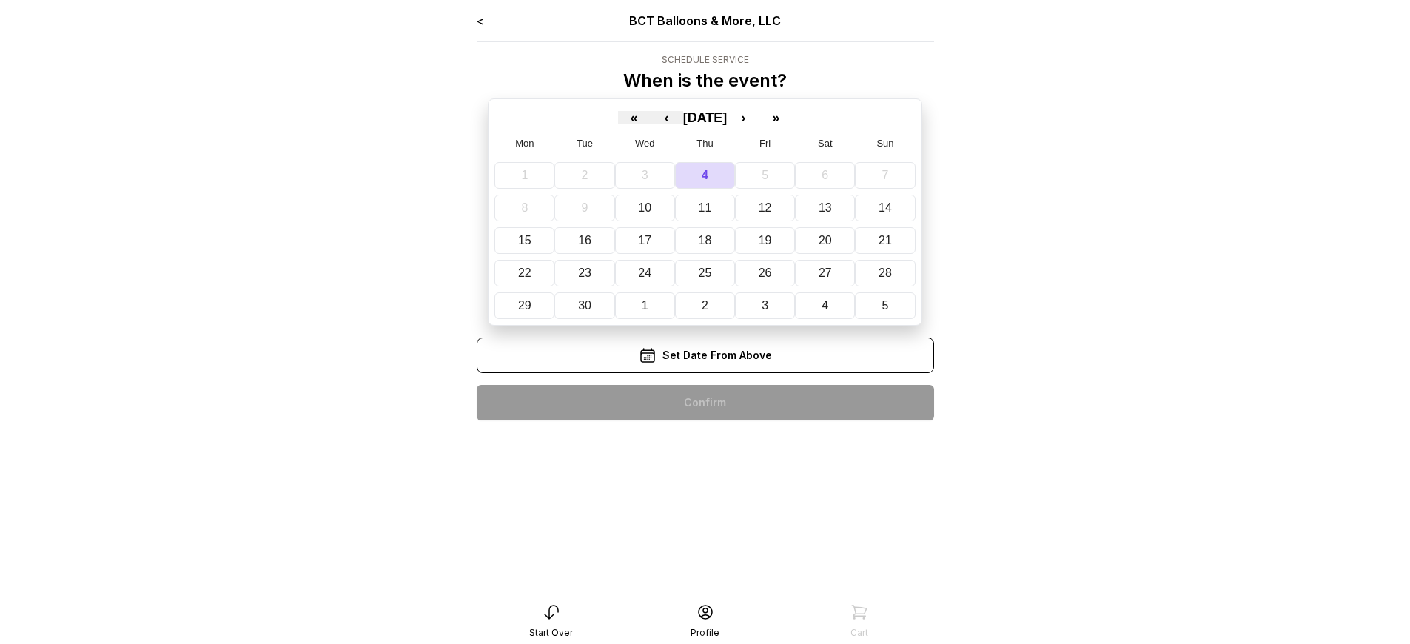
click at [704, 403] on div "< BCT Balloons & More, LLC Schedule Service When is the event? « ‹ [DATE] › » M…" at bounding box center [705, 222] width 457 height 420
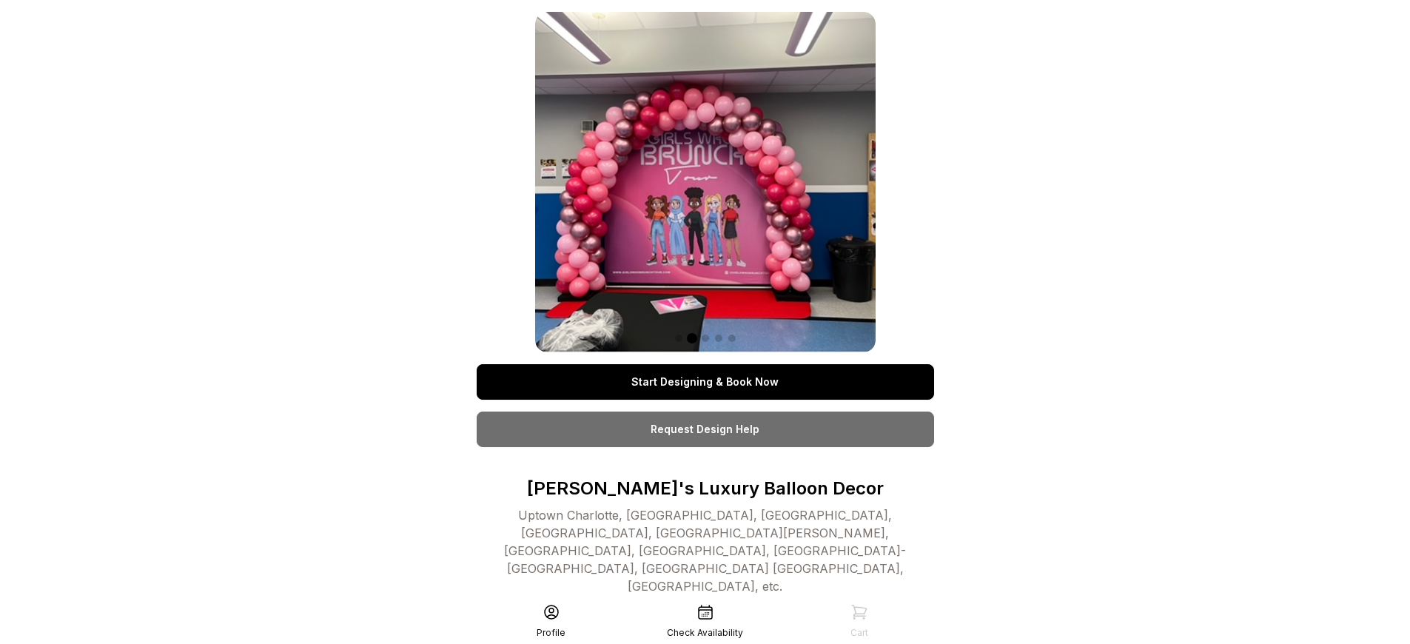
click at [704, 382] on link "Start Designing & Book Now" at bounding box center [705, 382] width 457 height 36
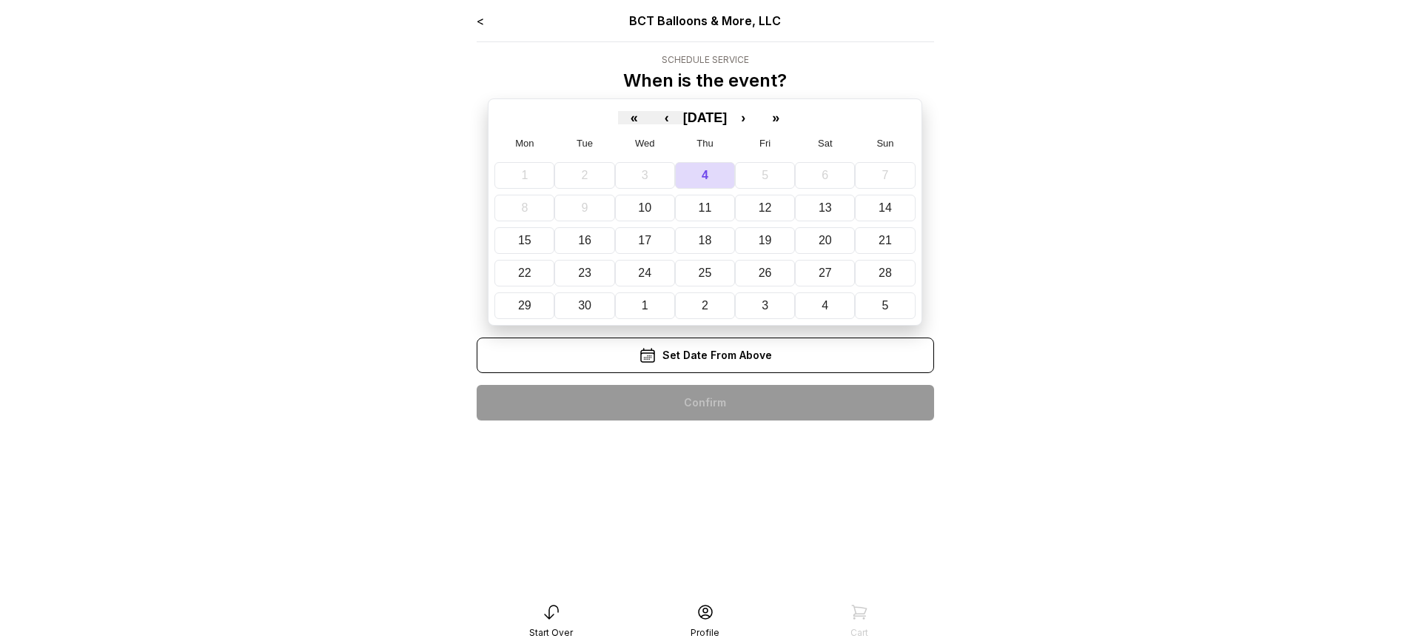
click at [704, 403] on div "< BCT Balloons & More, LLC Schedule Service When is the event? « ‹ [DATE] › » M…" at bounding box center [705, 222] width 457 height 420
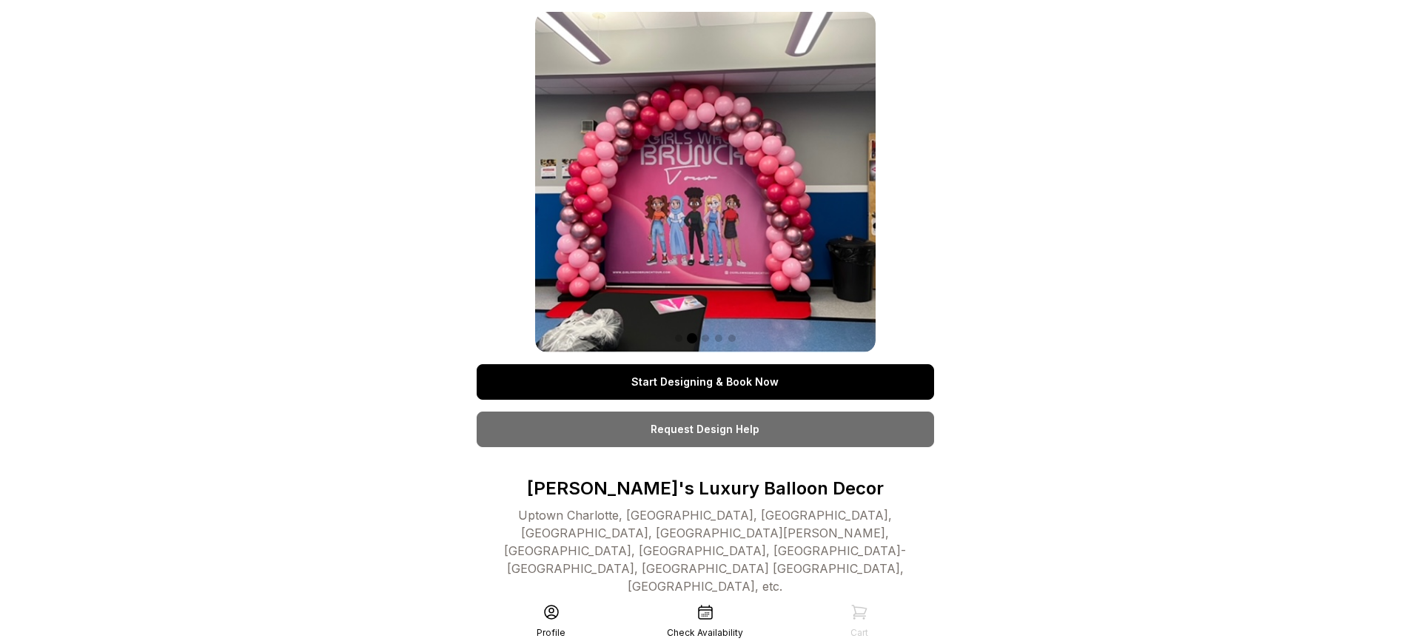
click at [704, 382] on link "Start Designing & Book Now" at bounding box center [705, 382] width 457 height 36
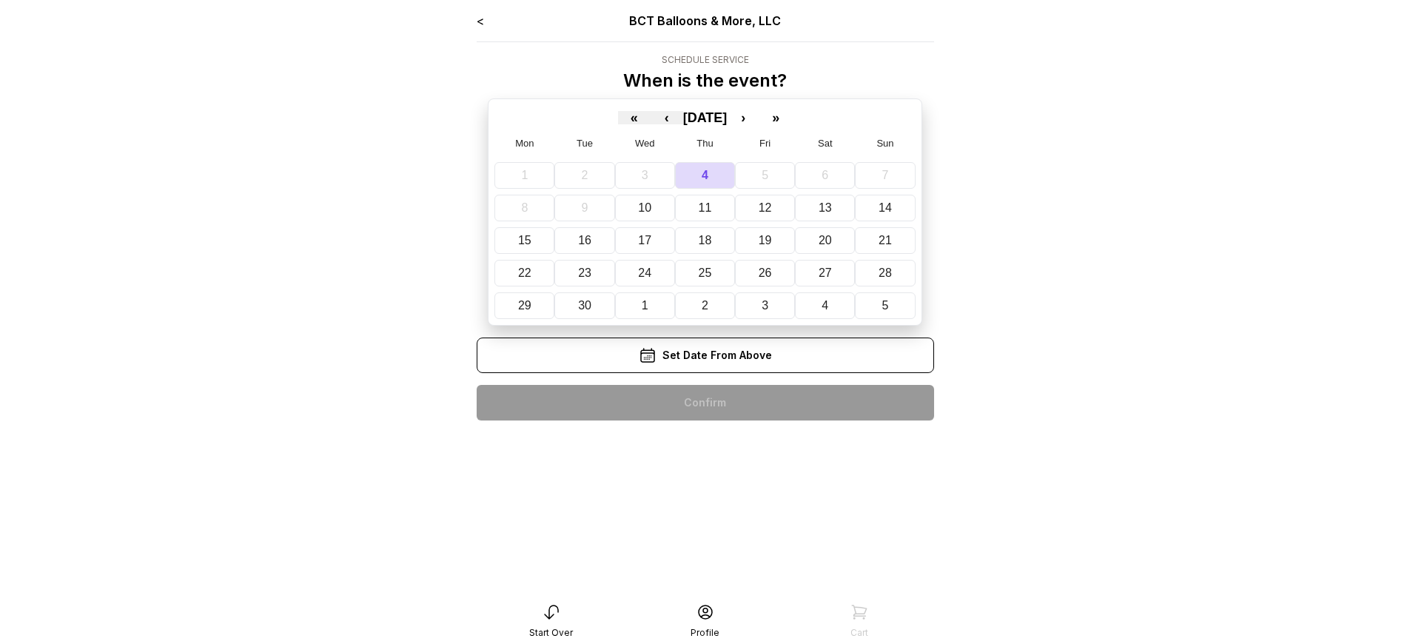
scroll to position [30, 0]
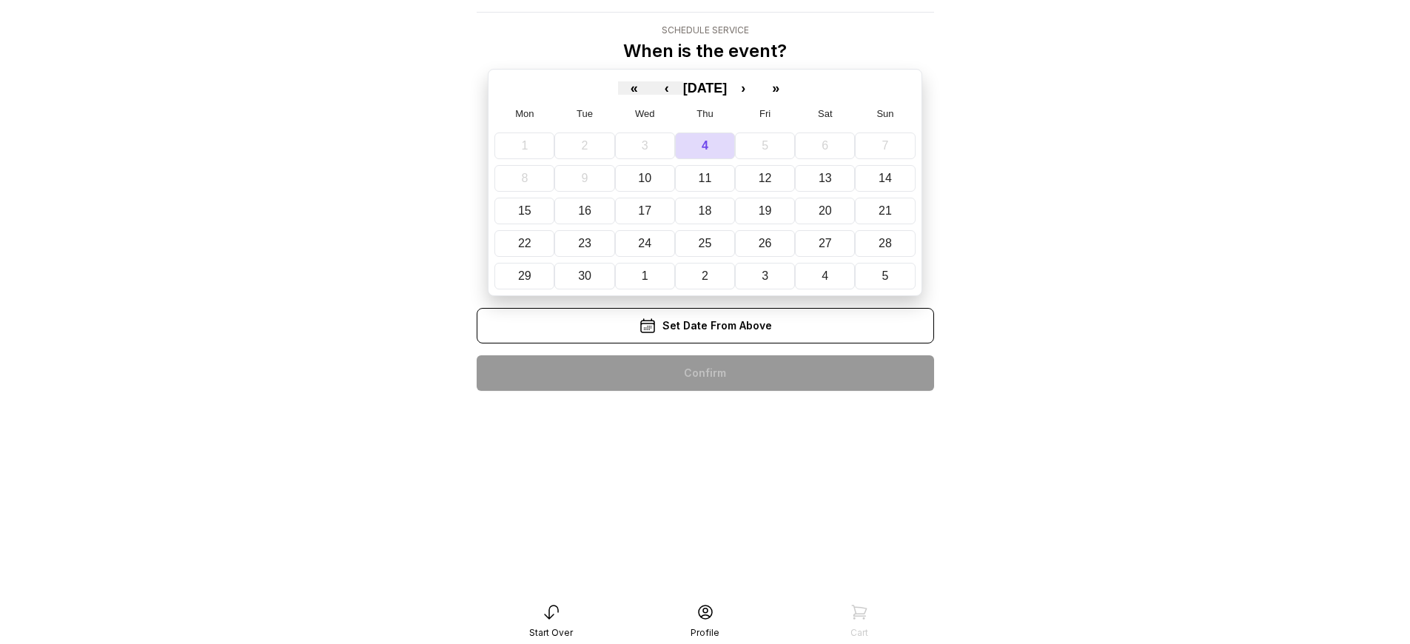
click at [704, 373] on div "< BCT Balloons & More, LLC Schedule Service When is the event? « ‹ [DATE] › » M…" at bounding box center [705, 192] width 457 height 420
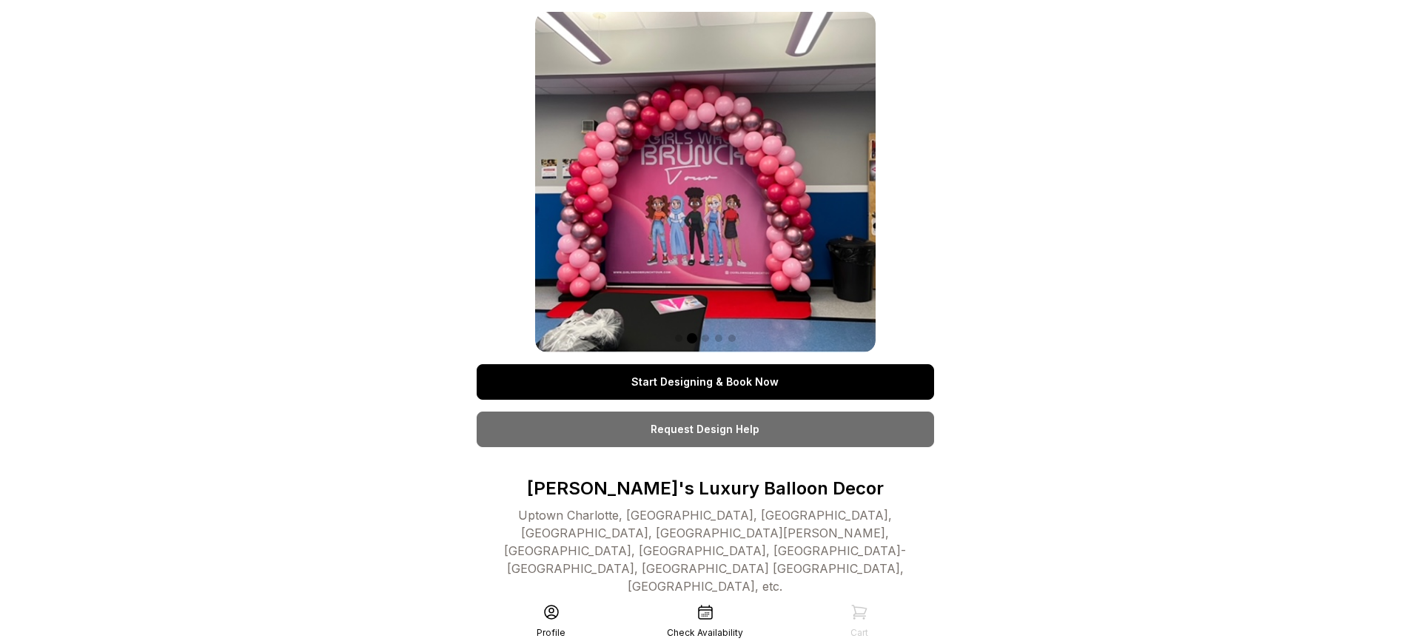
click at [704, 382] on link "Start Designing & Book Now" at bounding box center [705, 382] width 457 height 36
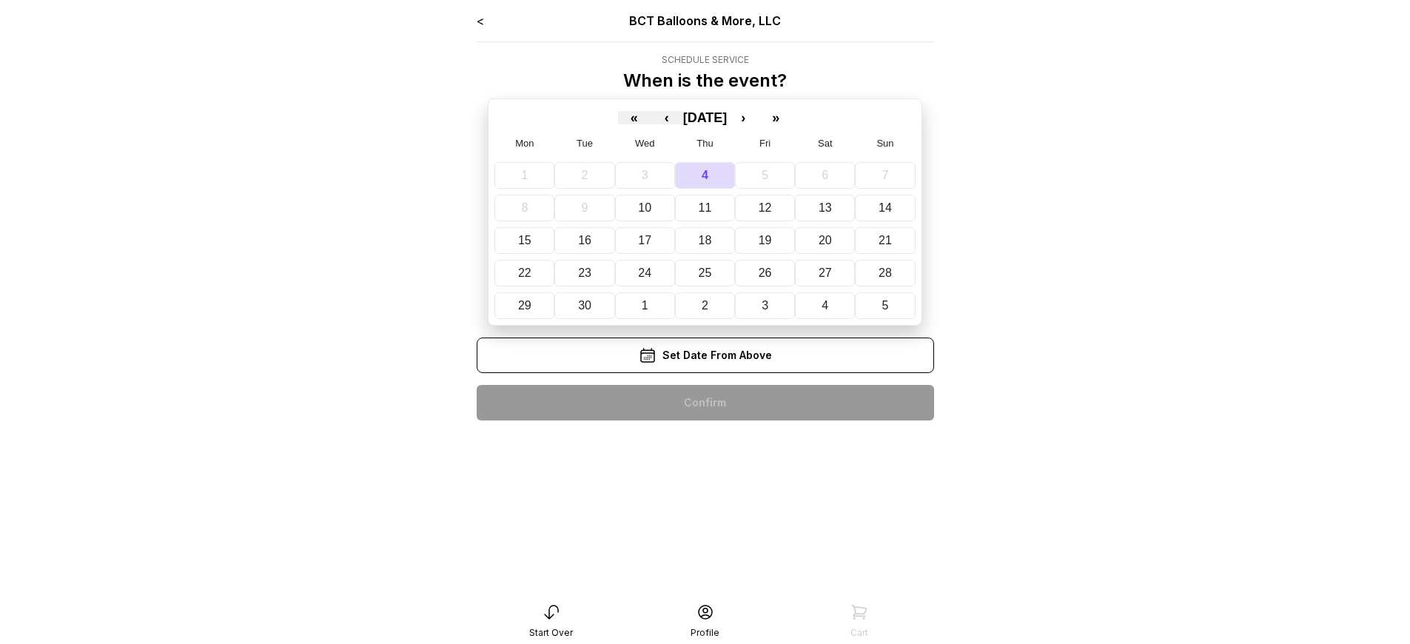
scroll to position [30, 0]
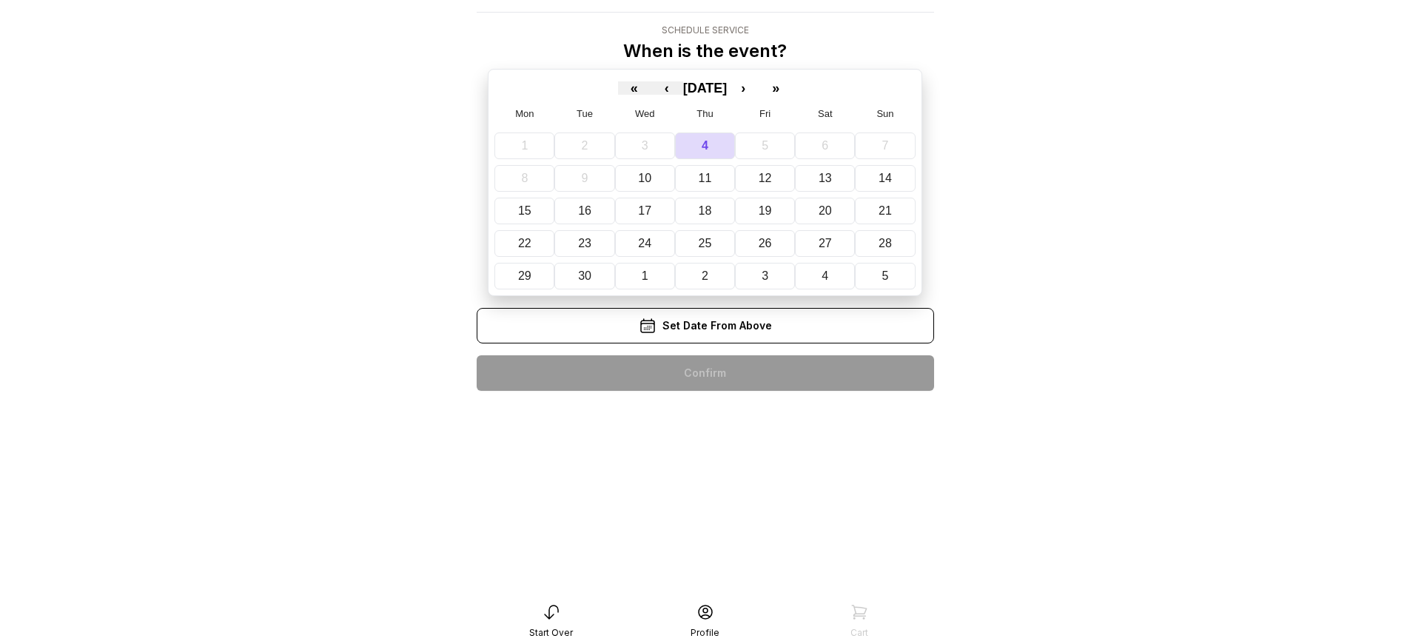
click at [704, 373] on div "< BCT Balloons & More, LLC Schedule Service When is the event? « ‹ [DATE] › » M…" at bounding box center [705, 192] width 457 height 420
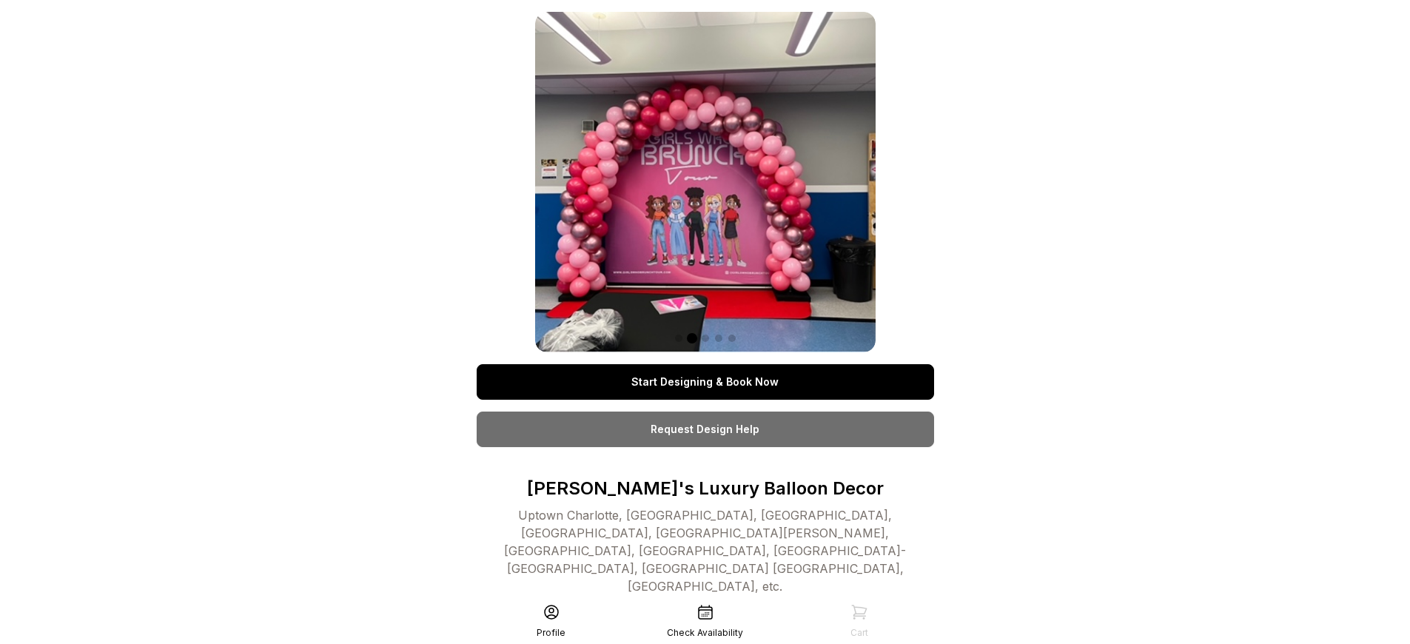
click at [704, 382] on link "Start Designing & Book Now" at bounding box center [705, 382] width 457 height 36
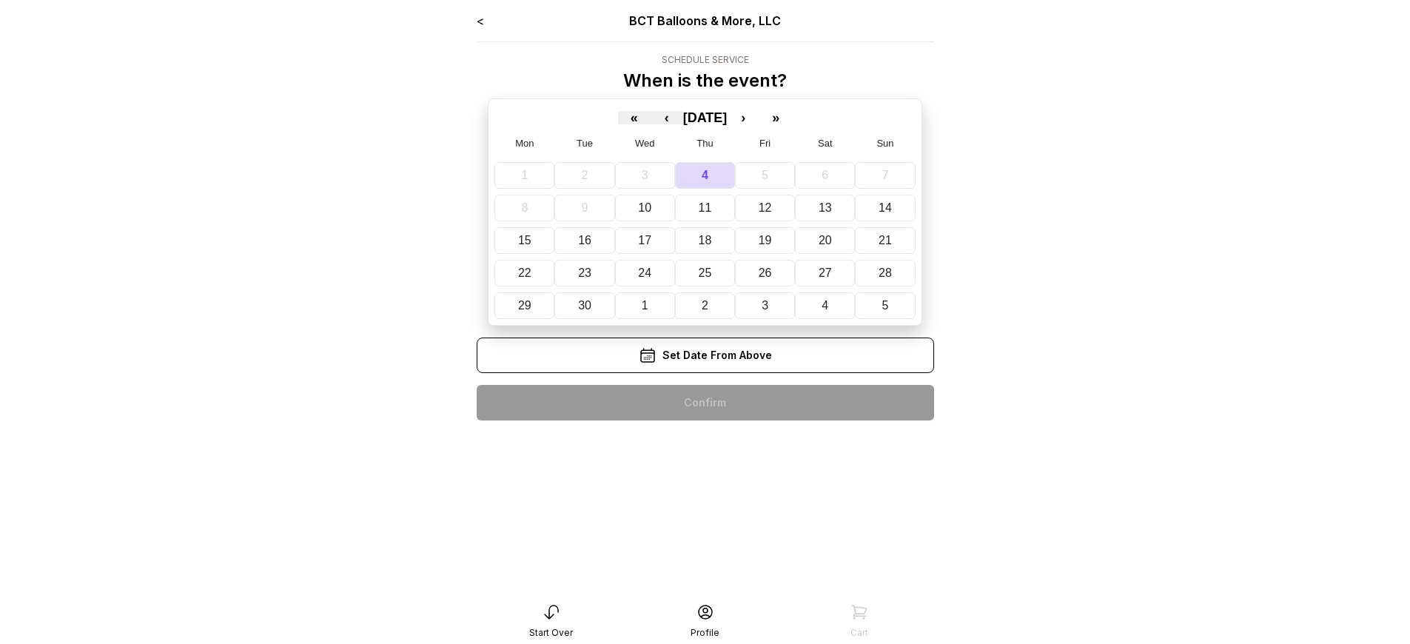
scroll to position [30, 0]
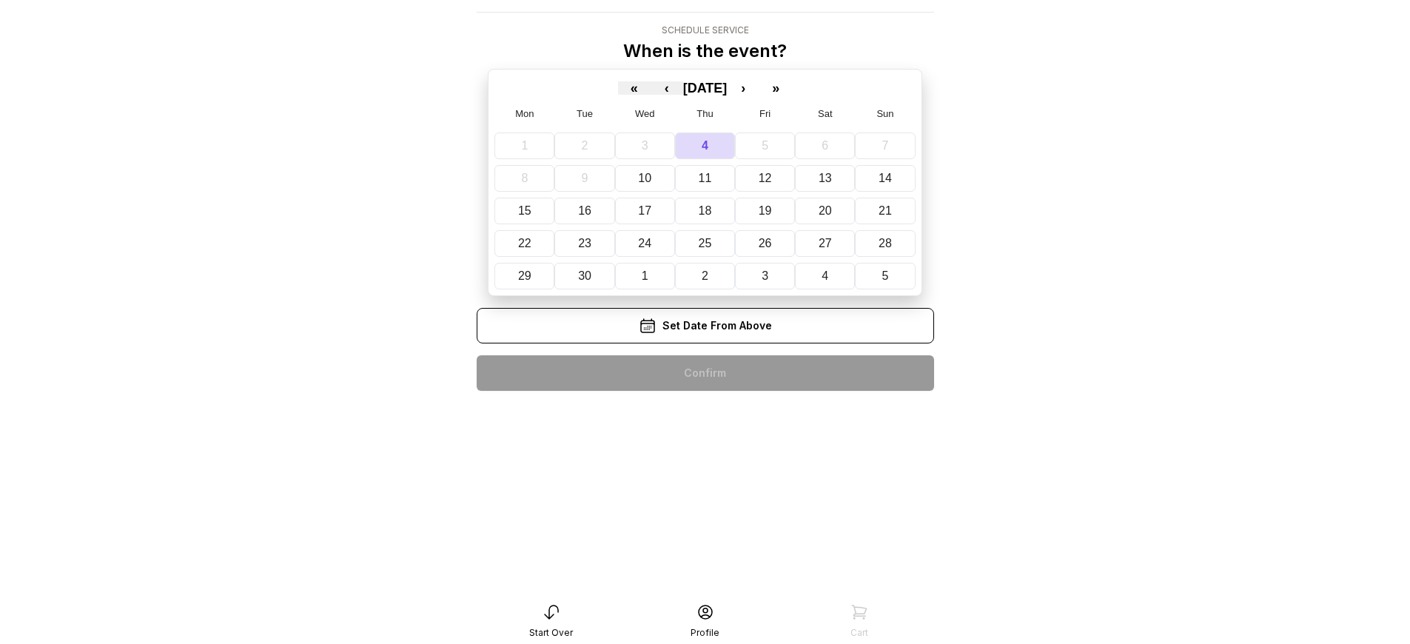
click at [704, 373] on div "< BCT Balloons & More, LLC Schedule Service When is the event? « ‹ [DATE] › » M…" at bounding box center [705, 192] width 457 height 420
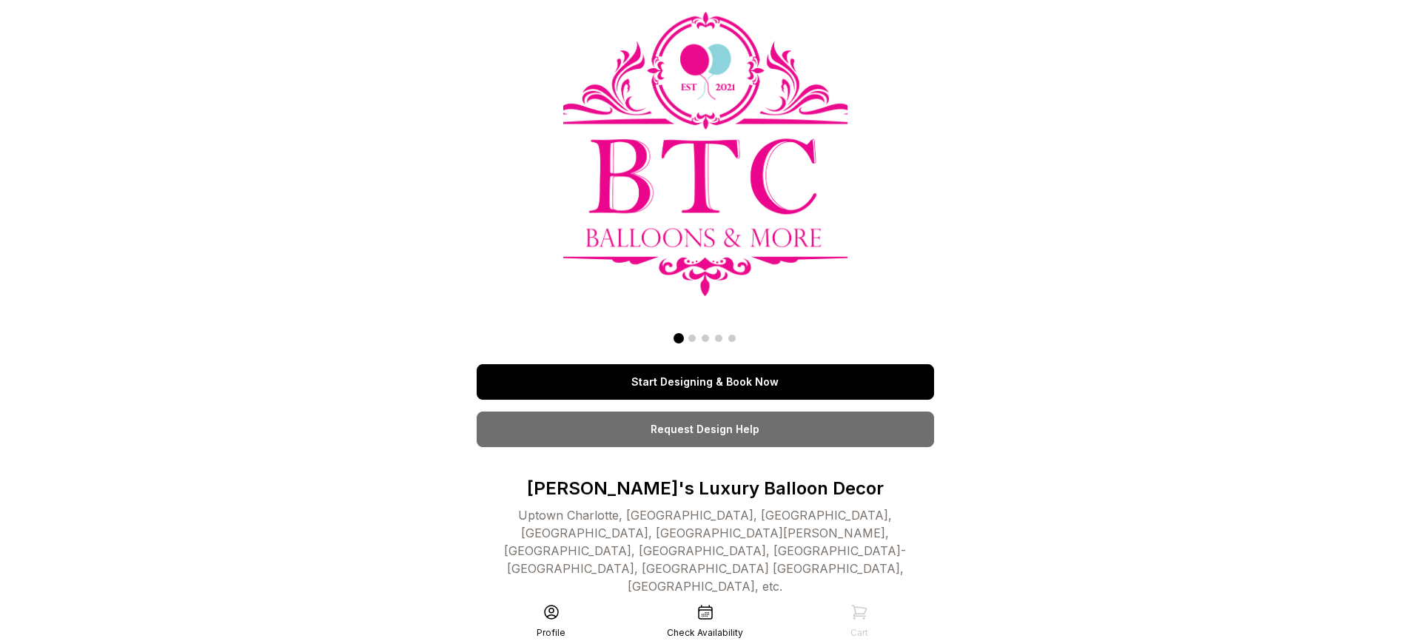
click at [704, 364] on link "Start Designing & Book Now" at bounding box center [705, 382] width 457 height 36
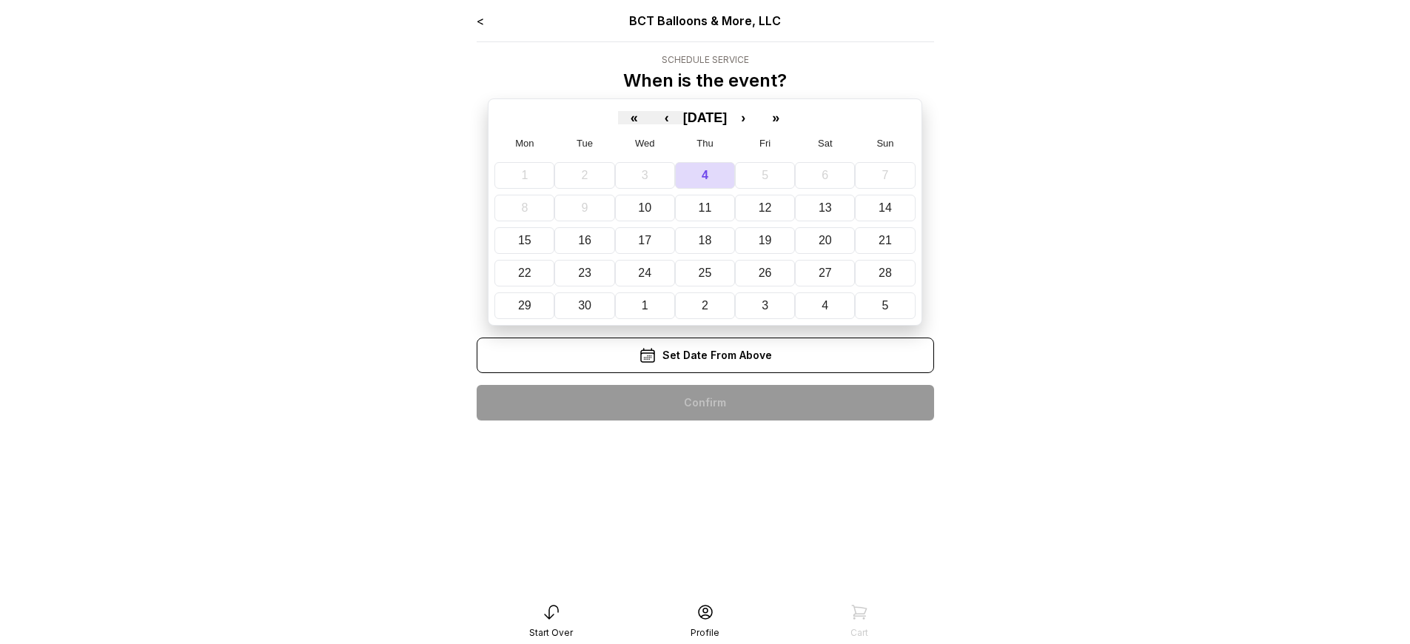
scroll to position [30, 0]
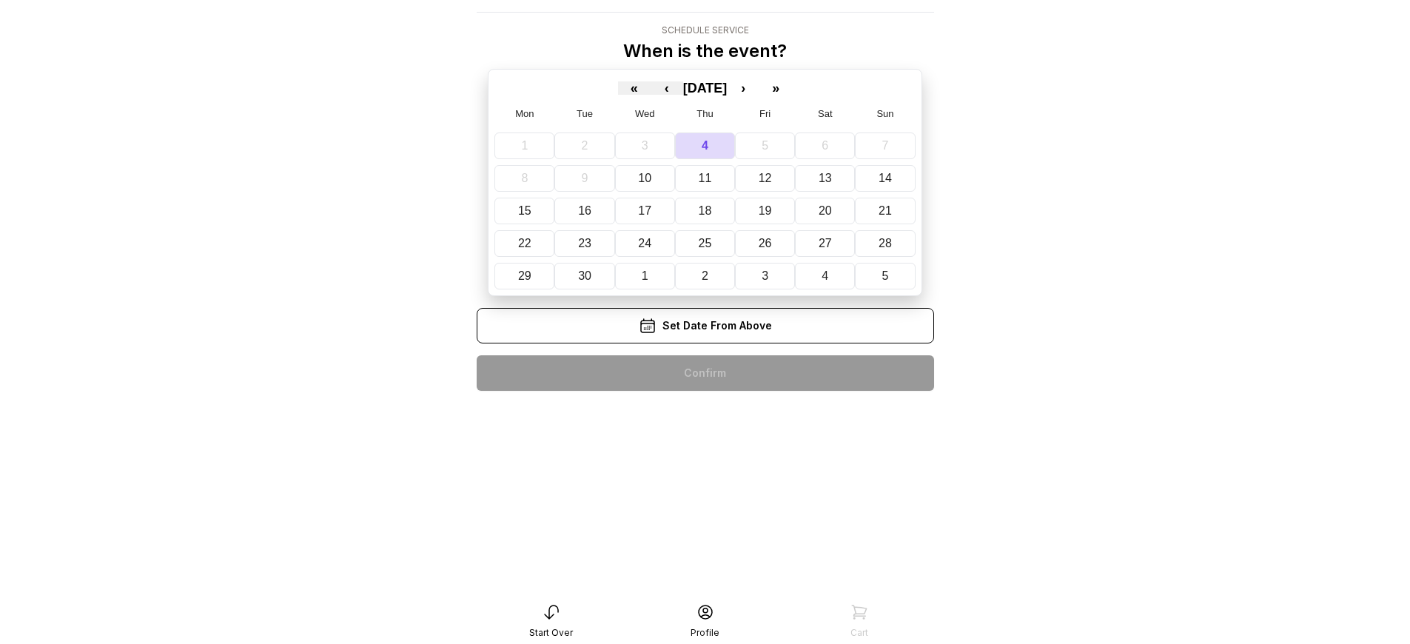
click at [704, 373] on div "< BCT Balloons & More, LLC Schedule Service When is the event? « ‹ [DATE] › » M…" at bounding box center [705, 192] width 457 height 420
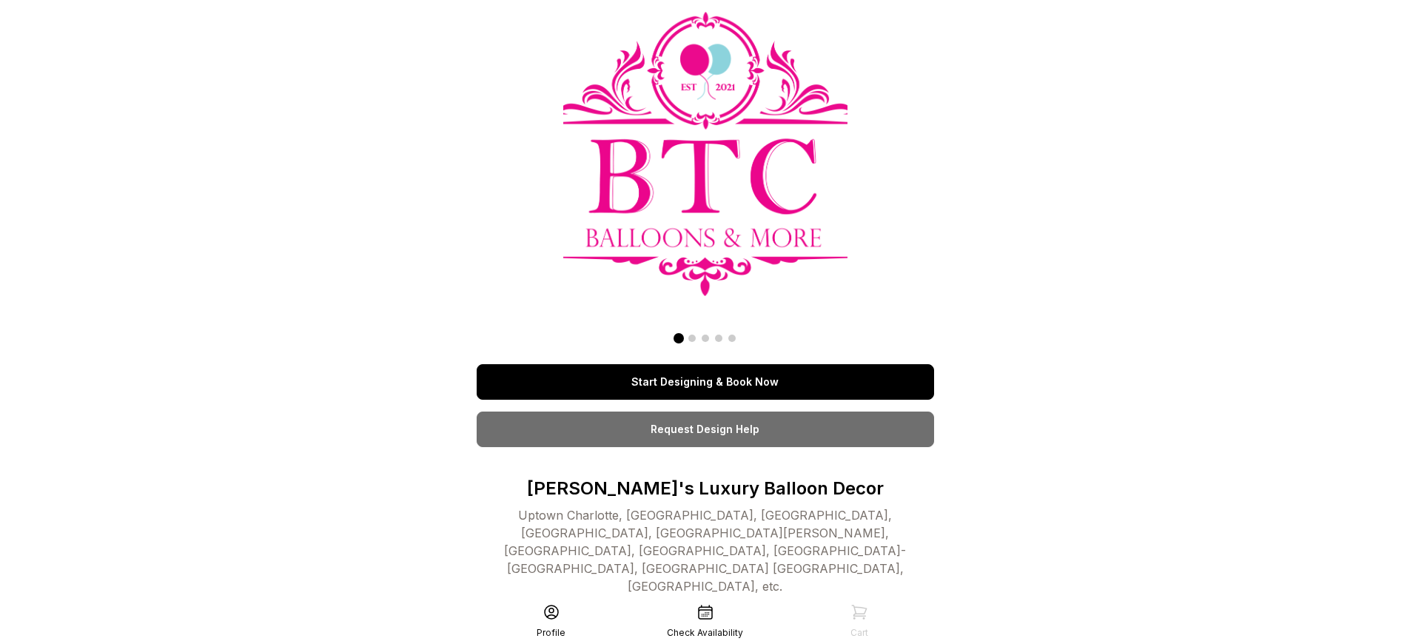
click at [704, 364] on link "Start Designing & Book Now" at bounding box center [705, 382] width 457 height 36
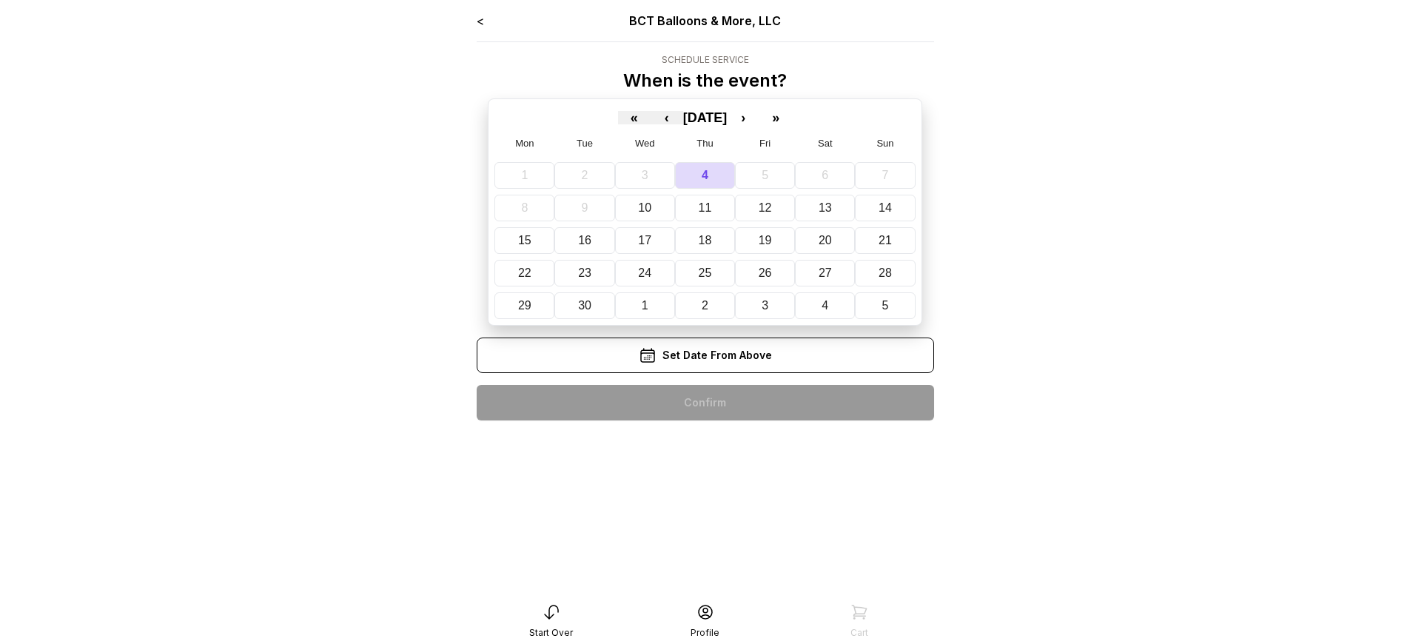
scroll to position [30, 0]
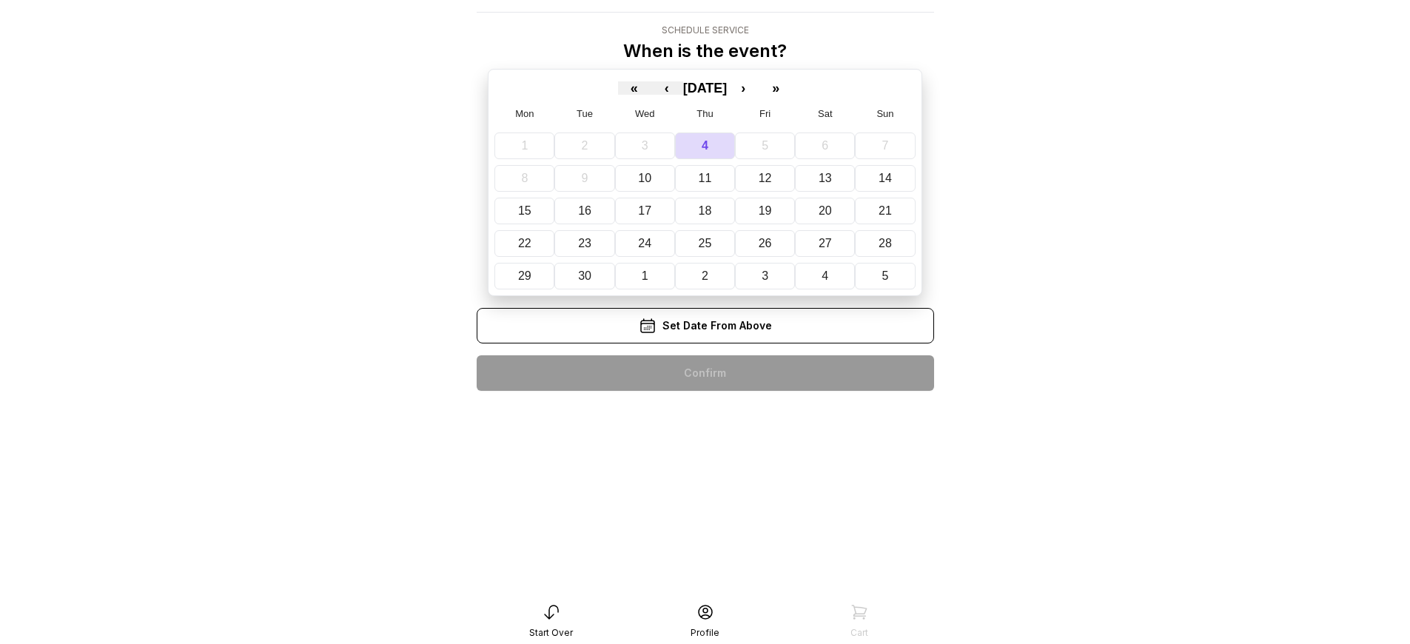
click at [704, 373] on div "< BCT Balloons & More, LLC Schedule Service When is the event? « ‹ [DATE] › » M…" at bounding box center [705, 192] width 457 height 420
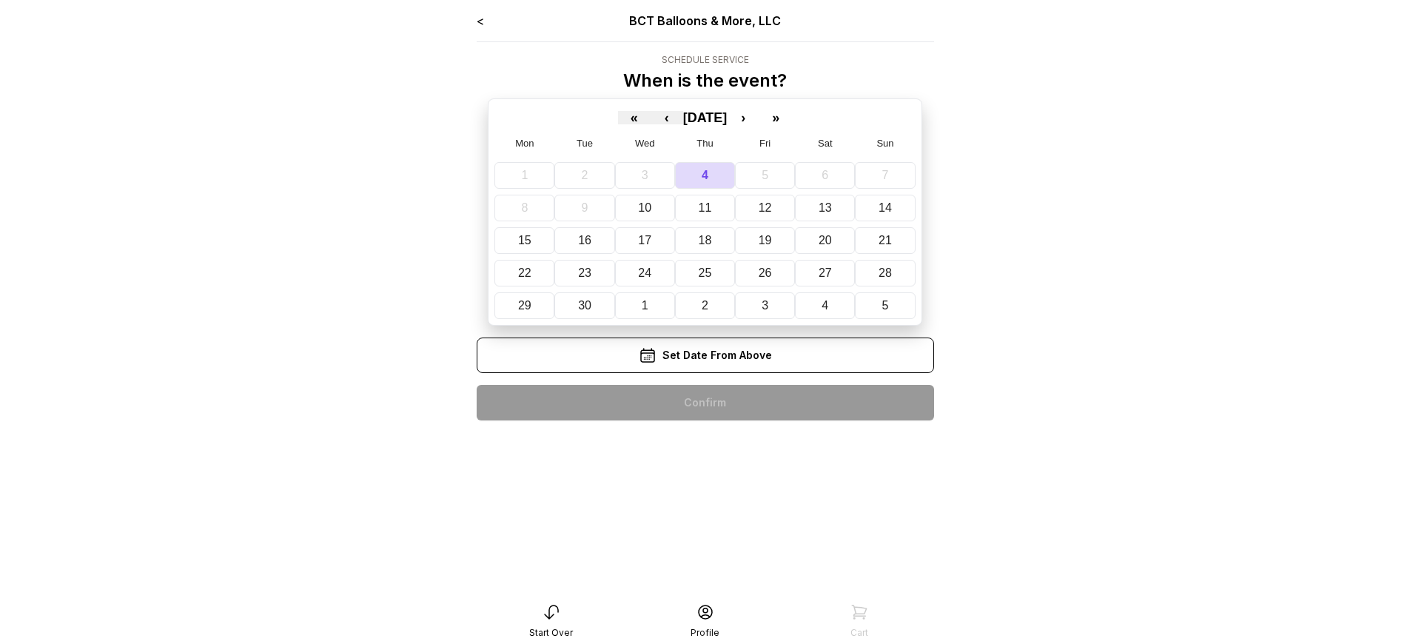
click at [704, 403] on div "< BCT Balloons & More, LLC Schedule Service When is the event? « ‹ [DATE] › » M…" at bounding box center [705, 222] width 457 height 420
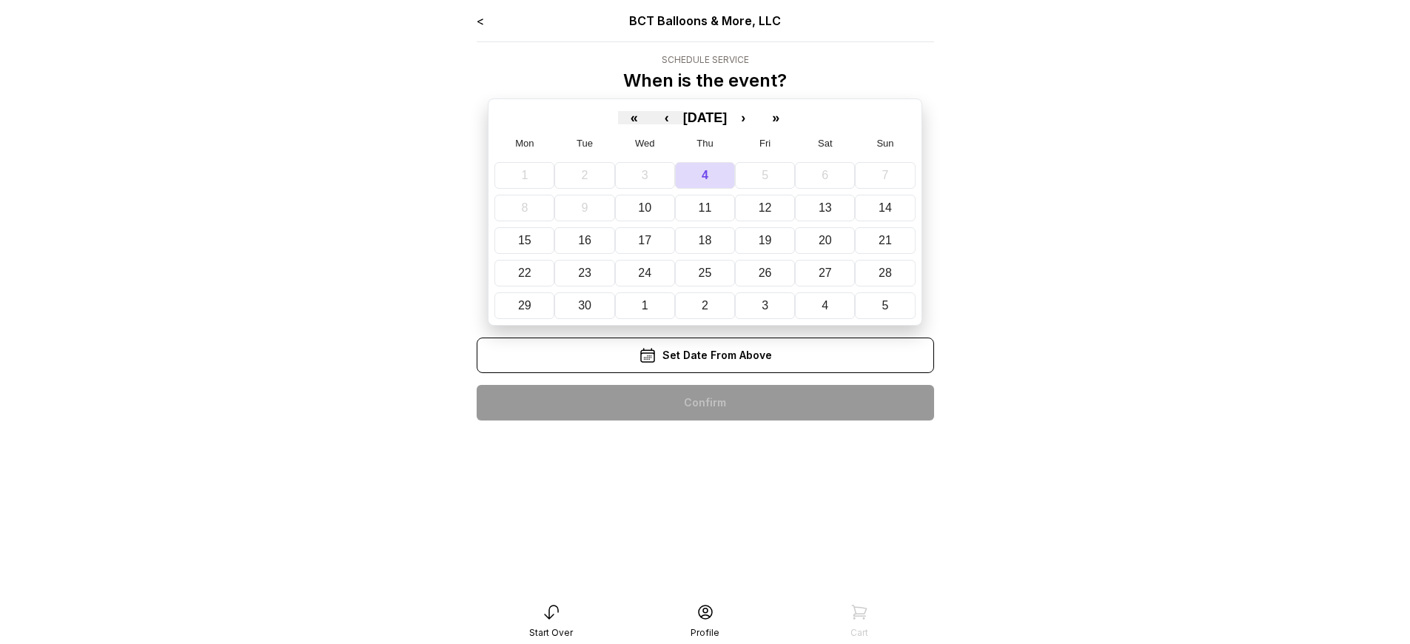
click at [704, 403] on div "< BCT Balloons & More, LLC Schedule Service When is the event? « ‹ [DATE] › » M…" at bounding box center [705, 222] width 457 height 420
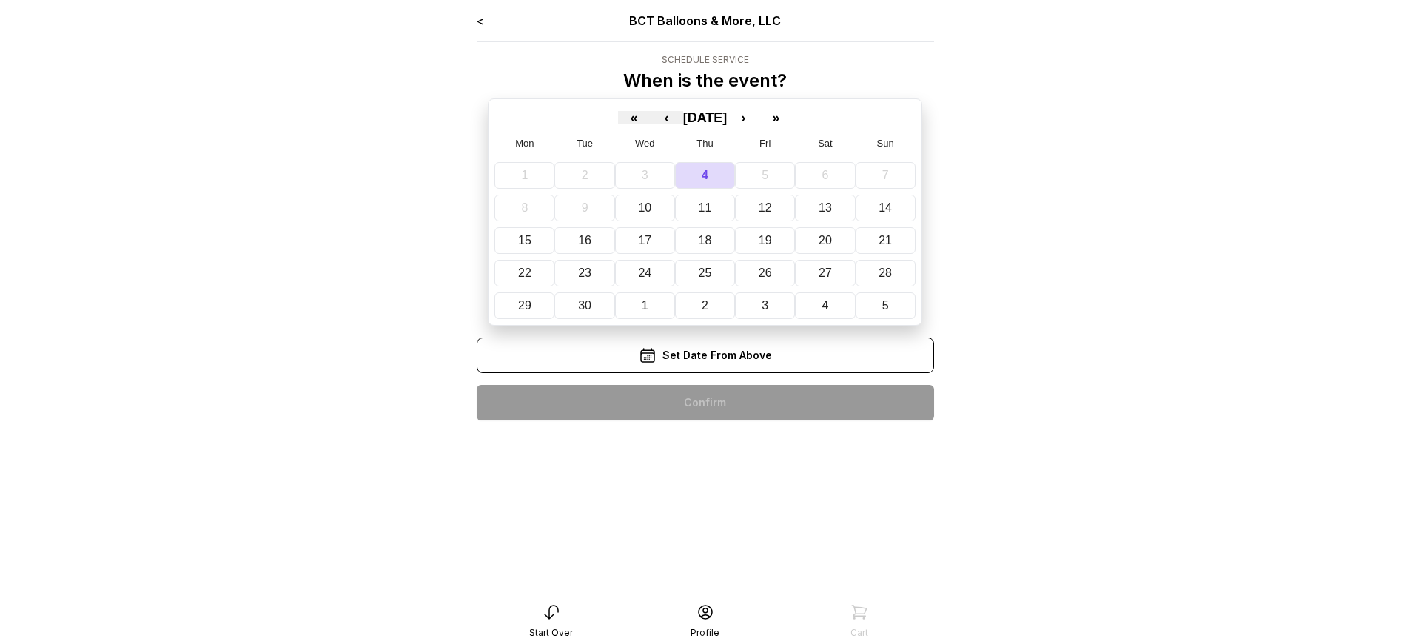
click at [704, 403] on div "< BCT Balloons & More, LLC Schedule Service When is the event? « ‹ [DATE] › » M…" at bounding box center [705, 222] width 457 height 420
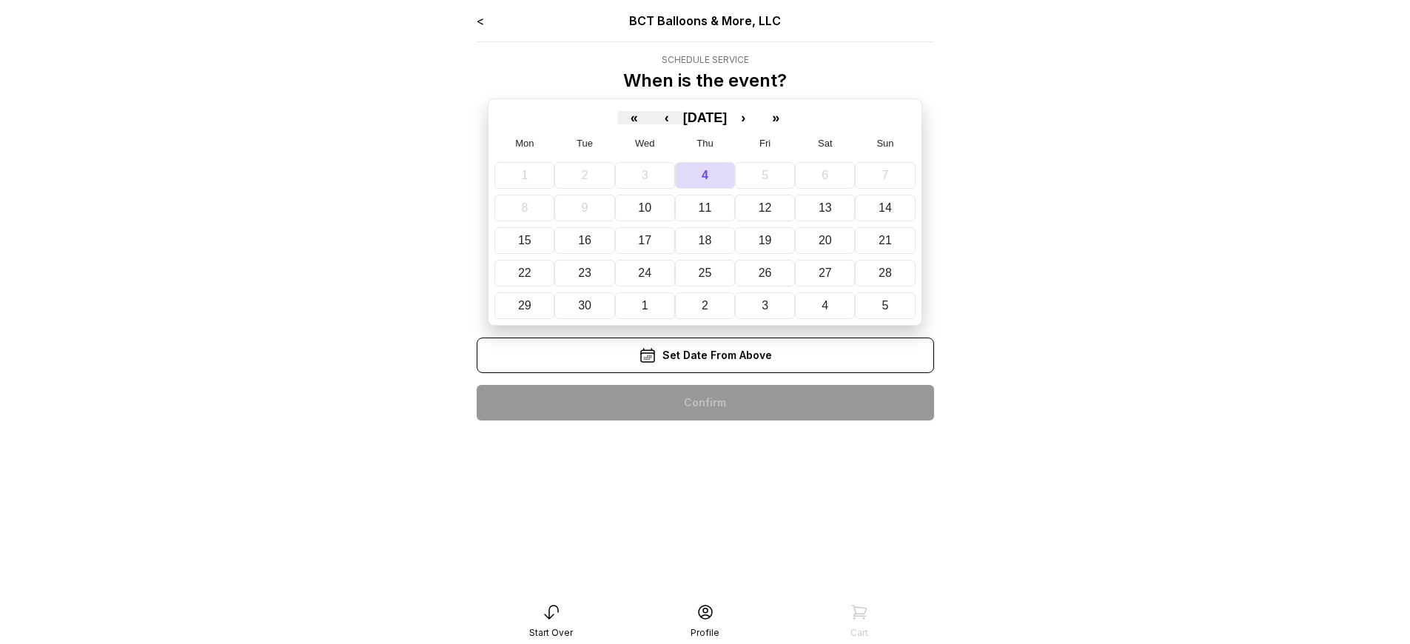
click at [704, 403] on div "< BCT Balloons & More, LLC Schedule Service When is the event? « ‹ [DATE] › » M…" at bounding box center [705, 222] width 457 height 420
click at [704, 403] on div "< BCT Balloons & More, LLC Schedule Service When is the event? « ‹ September 20…" at bounding box center [705, 222] width 457 height 420
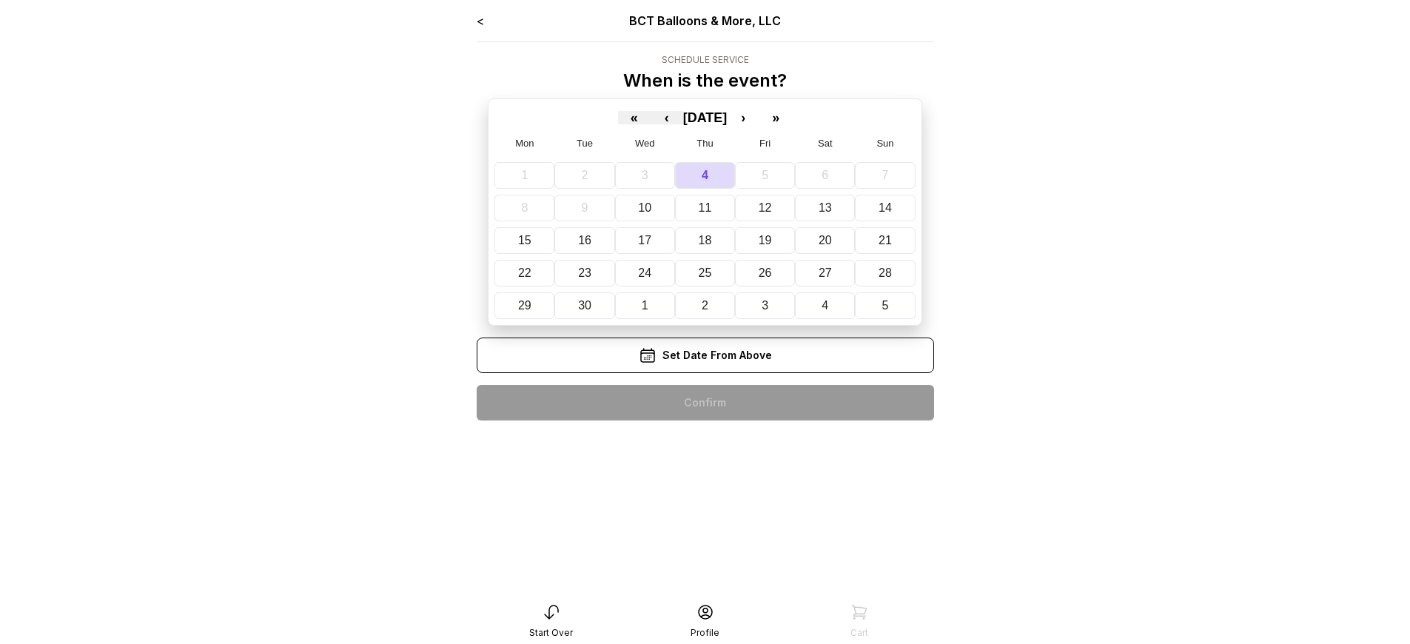
click at [704, 403] on div "< BCT Balloons & More, LLC Schedule Service When is the event? « ‹ [DATE] › » M…" at bounding box center [705, 222] width 457 height 420
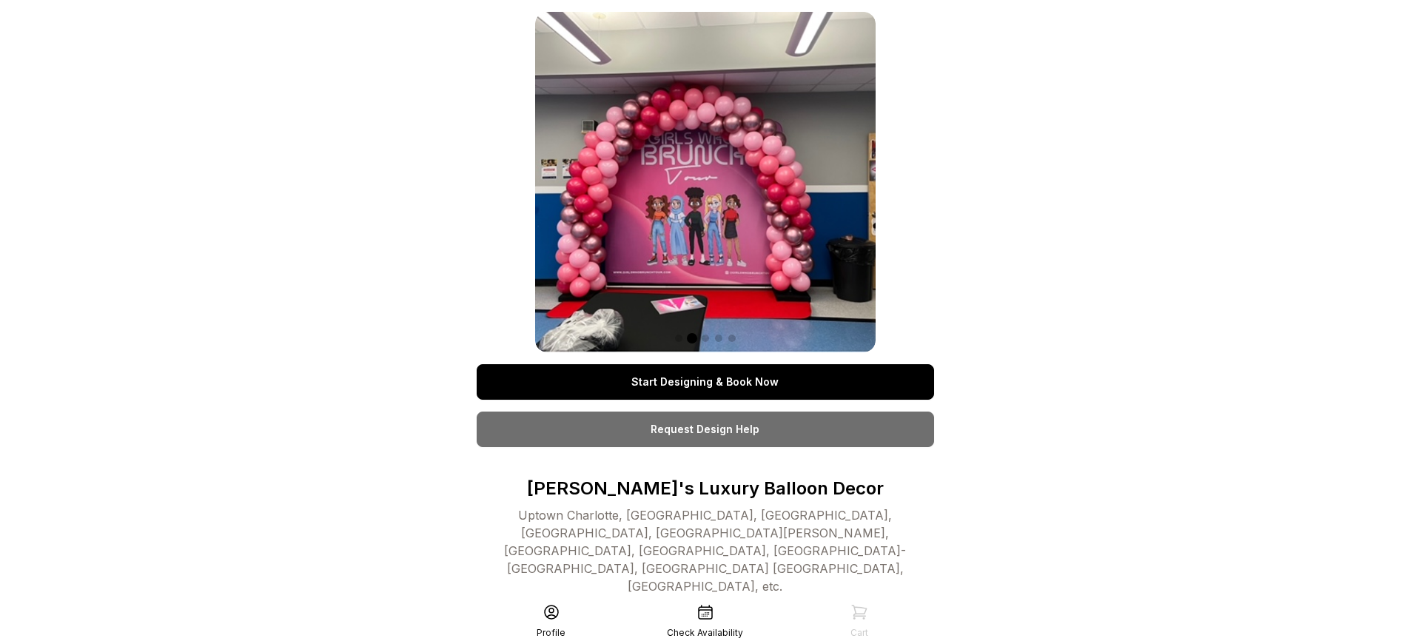
click at [704, 382] on link "Start Designing & Book Now" at bounding box center [705, 382] width 457 height 36
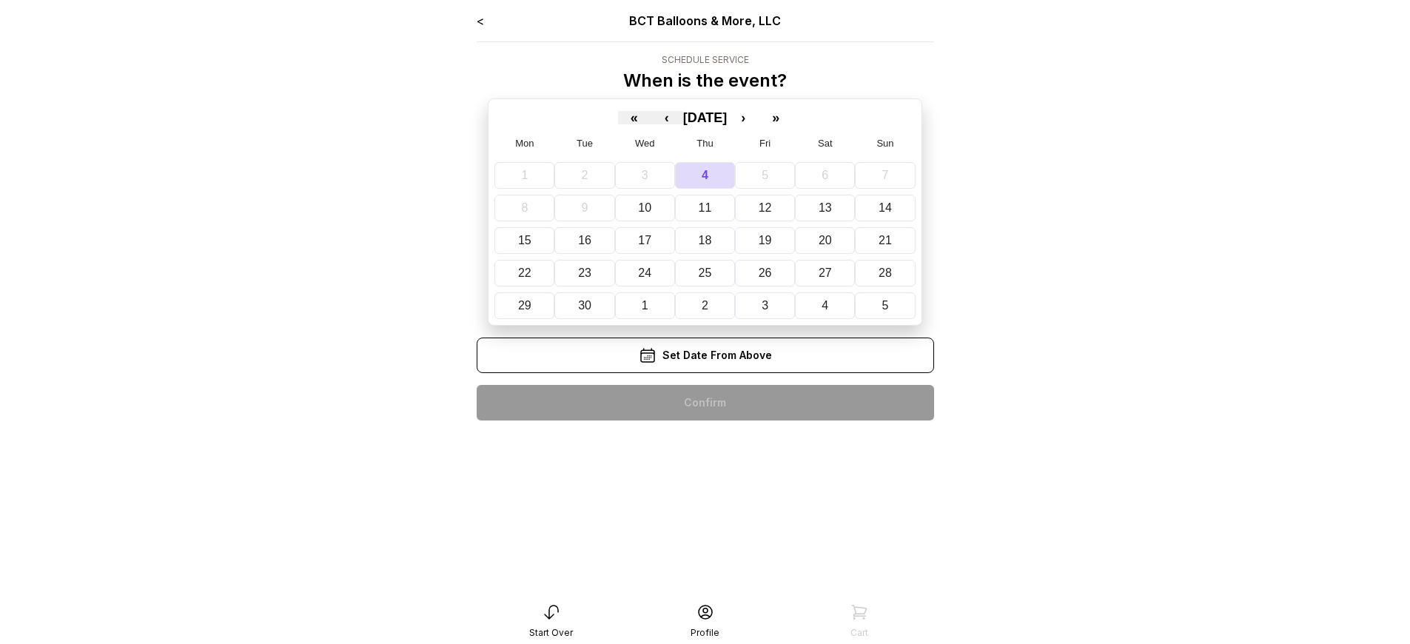
scroll to position [30, 0]
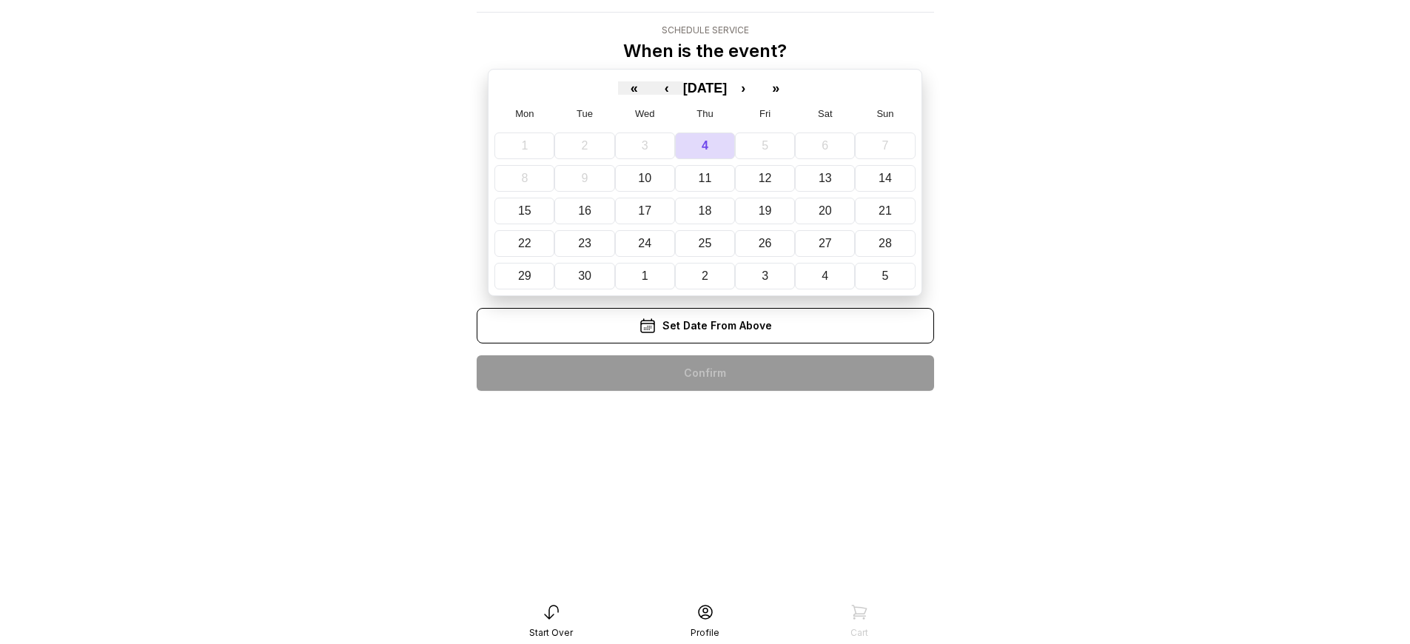
click at [704, 373] on div "< BCT Balloons & More, LLC Schedule Service When is the event? « ‹ September 20…" at bounding box center [705, 192] width 457 height 420
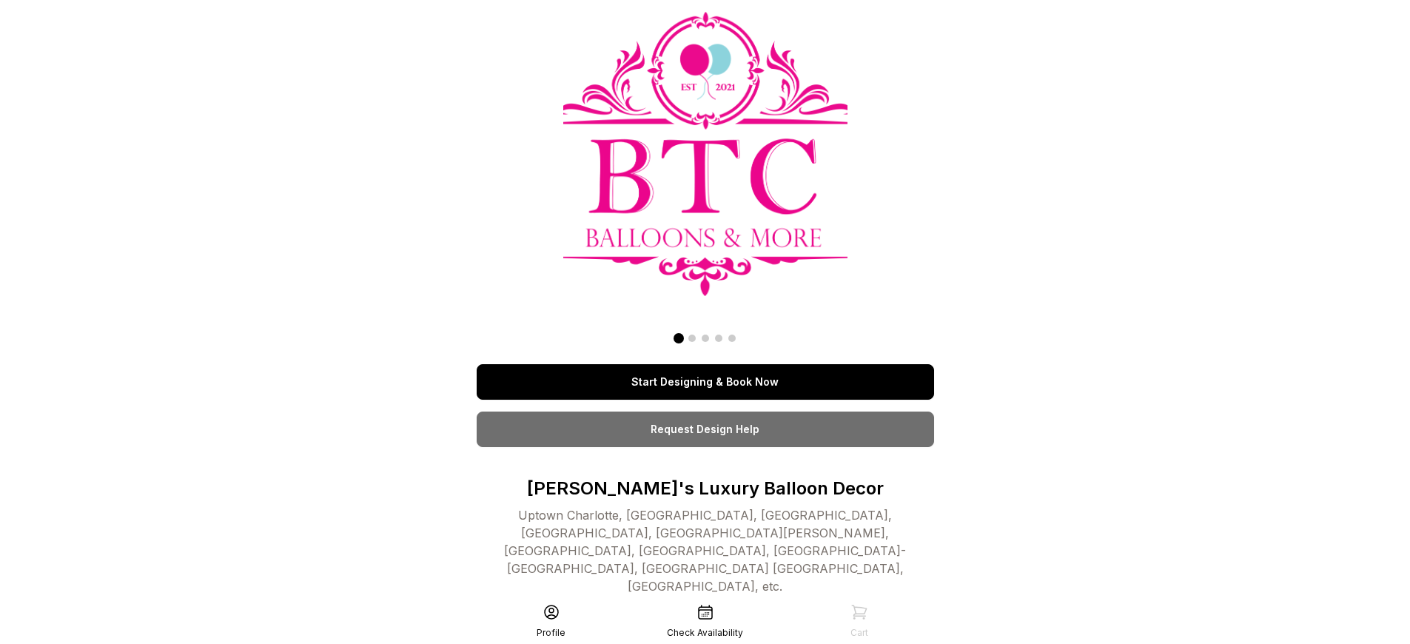
click at [704, 382] on link "Start Designing & Book Now" at bounding box center [705, 382] width 457 height 36
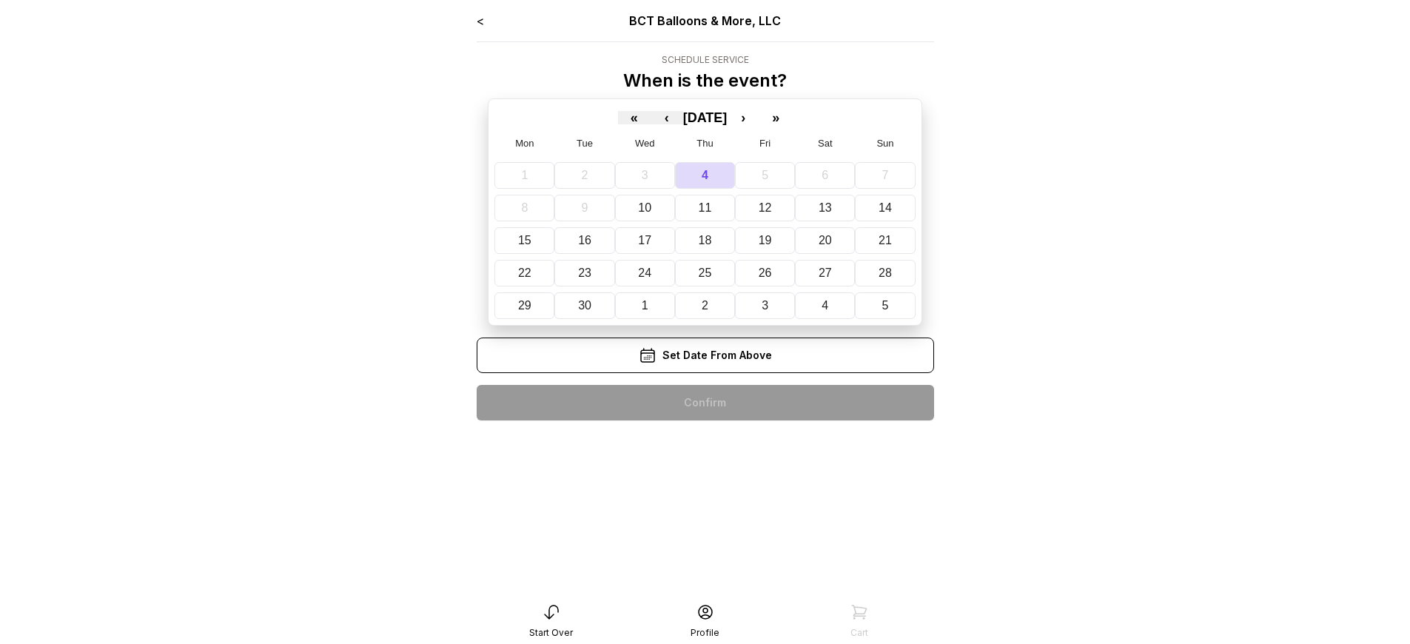
click at [704, 403] on div "< BCT Balloons & More, LLC Schedule Service When is the event? « ‹ September 20…" at bounding box center [705, 222] width 457 height 420
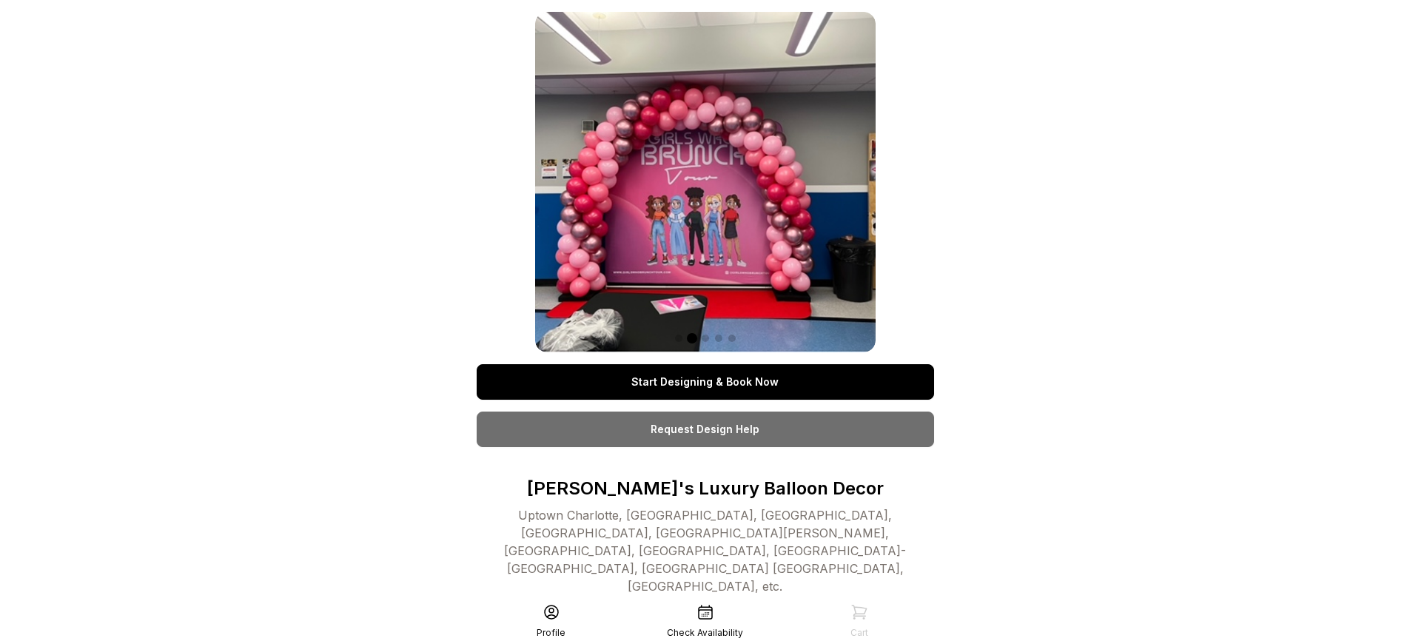
click at [704, 382] on link "Start Designing & Book Now" at bounding box center [705, 382] width 457 height 36
